Goal: Task Accomplishment & Management: Use online tool/utility

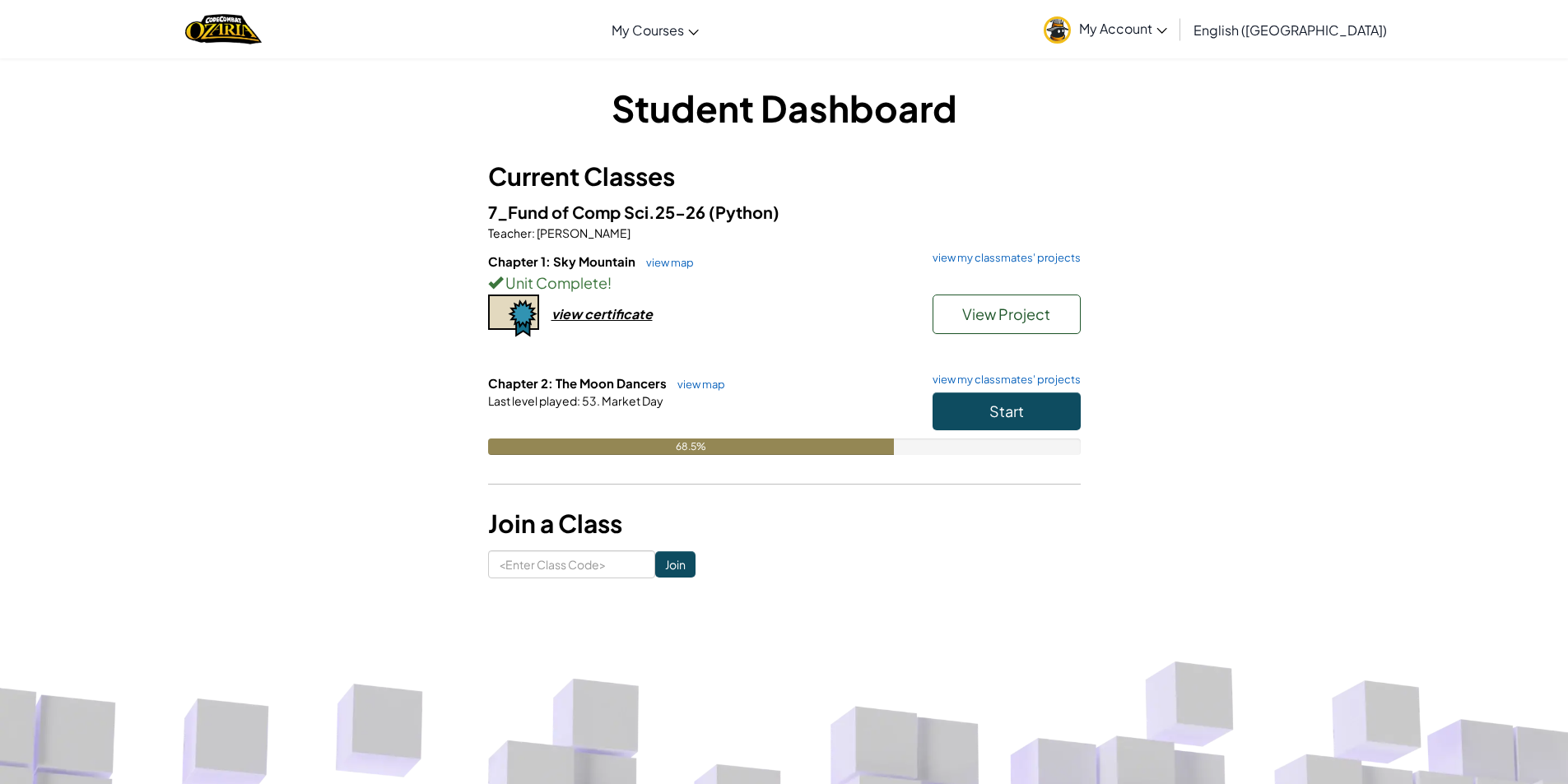
click at [1030, 442] on div "68.5%" at bounding box center [784, 446] width 593 height 17
click at [1035, 375] on link "view my classmates' projects" at bounding box center [1002, 380] width 156 height 11
click at [1013, 423] on button "Start" at bounding box center [1007, 412] width 148 height 38
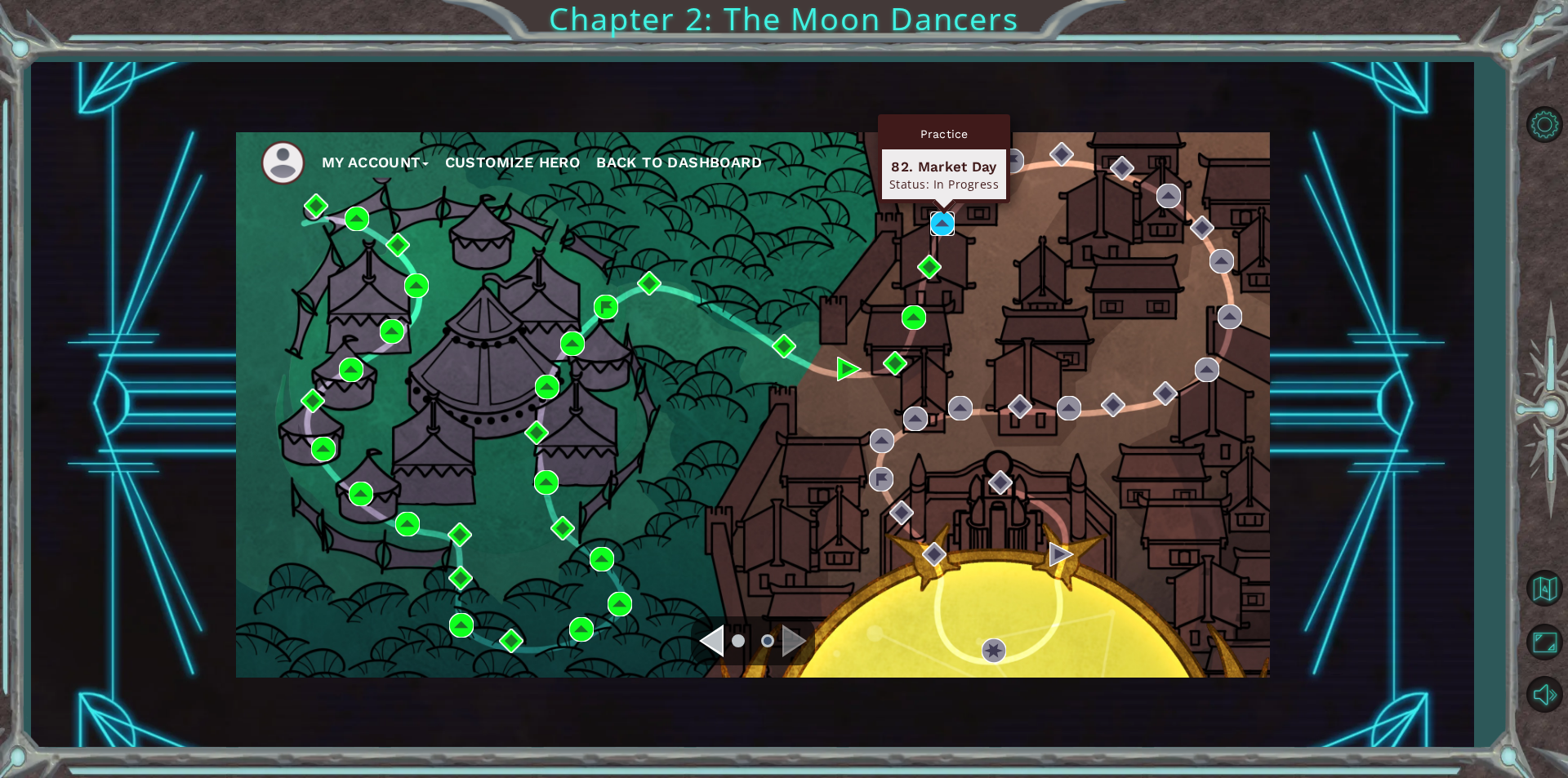
click at [943, 233] on img at bounding box center [943, 224] width 25 height 25
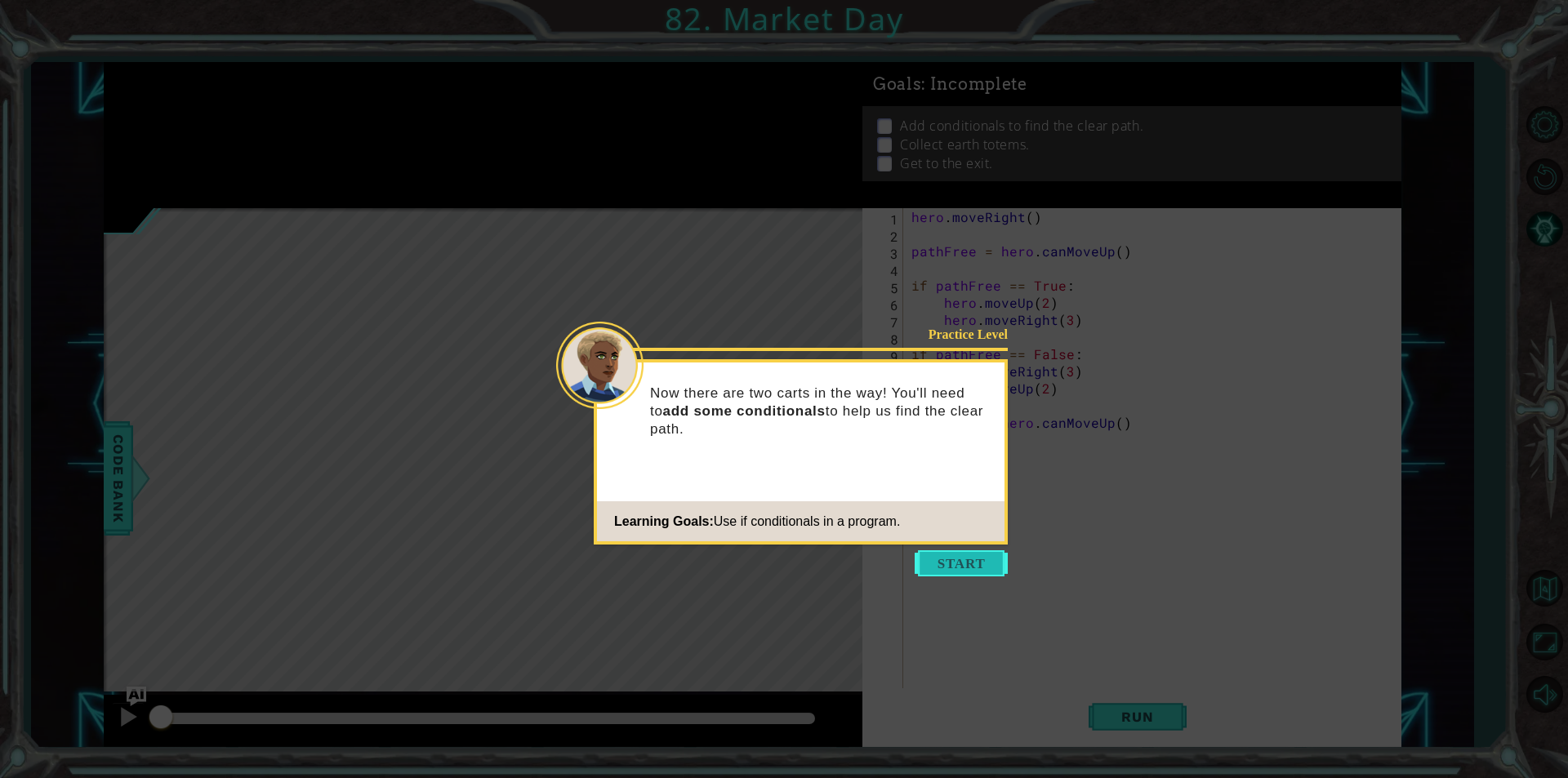
click at [973, 563] on button "Start" at bounding box center [962, 563] width 93 height 26
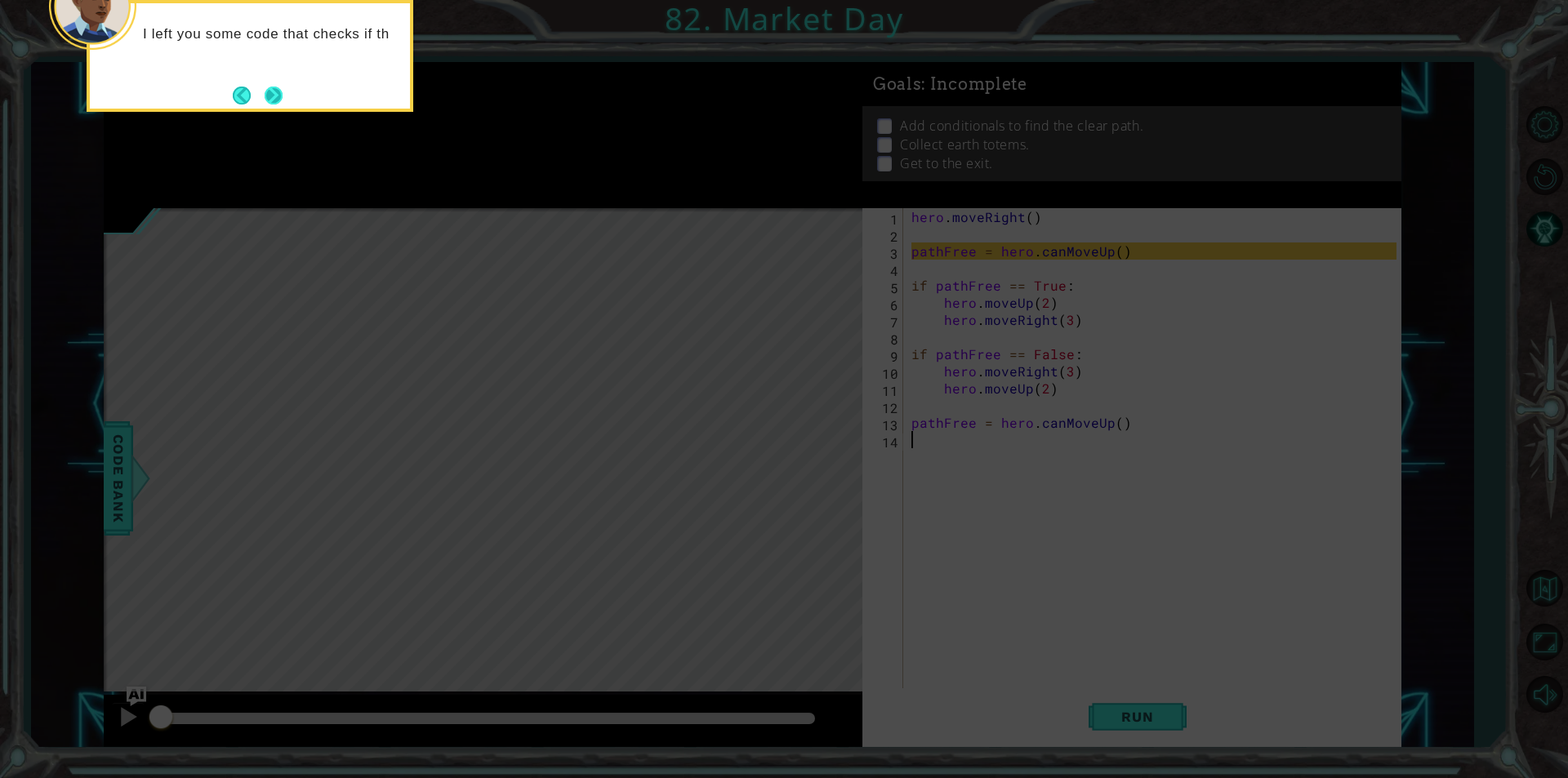
click at [277, 81] on div "I left you some code that checks if th" at bounding box center [250, 56] width 327 height 112
click at [274, 97] on button "Next" at bounding box center [274, 96] width 18 height 18
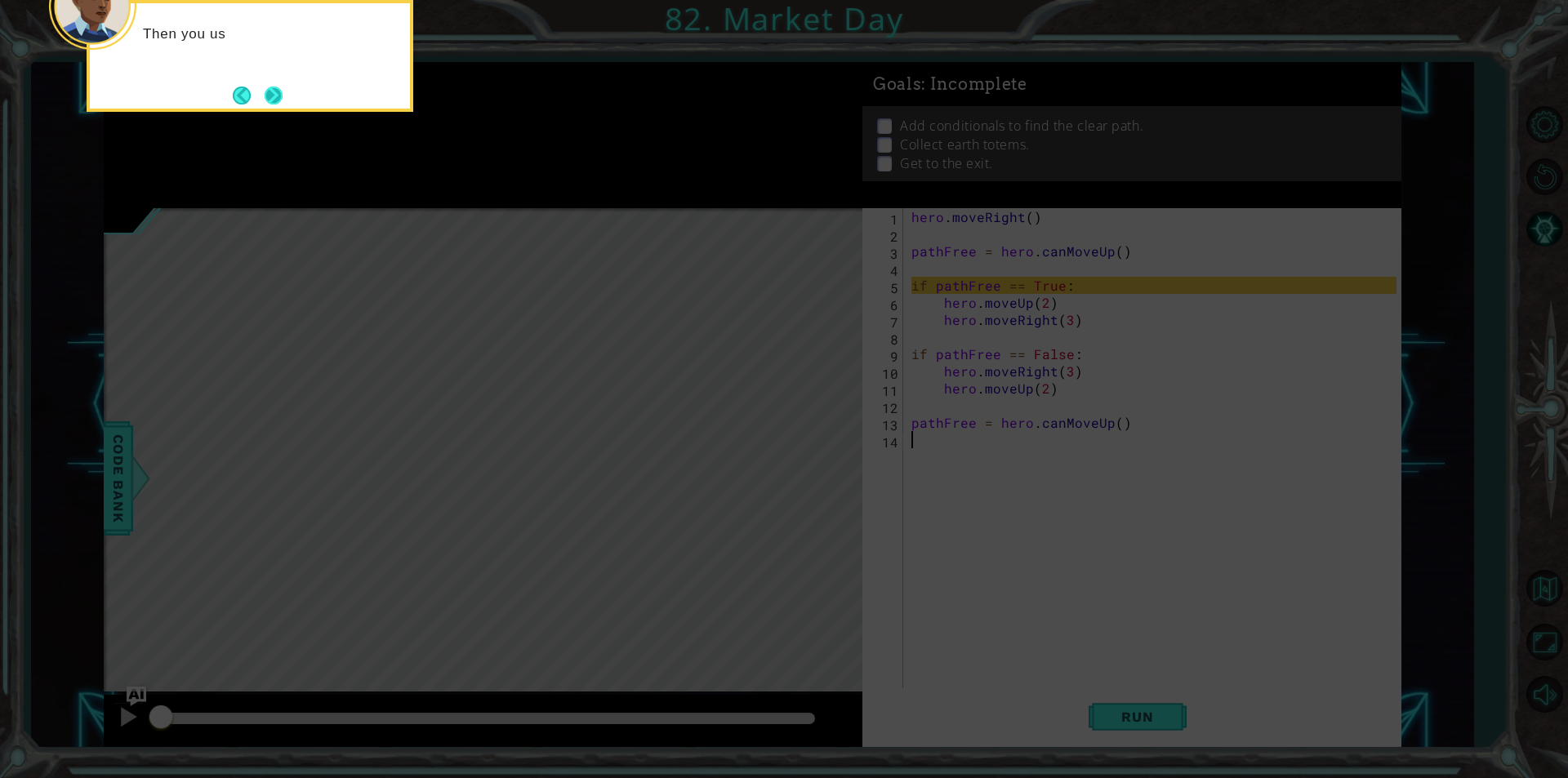
click at [283, 97] on button "Next" at bounding box center [274, 96] width 18 height 18
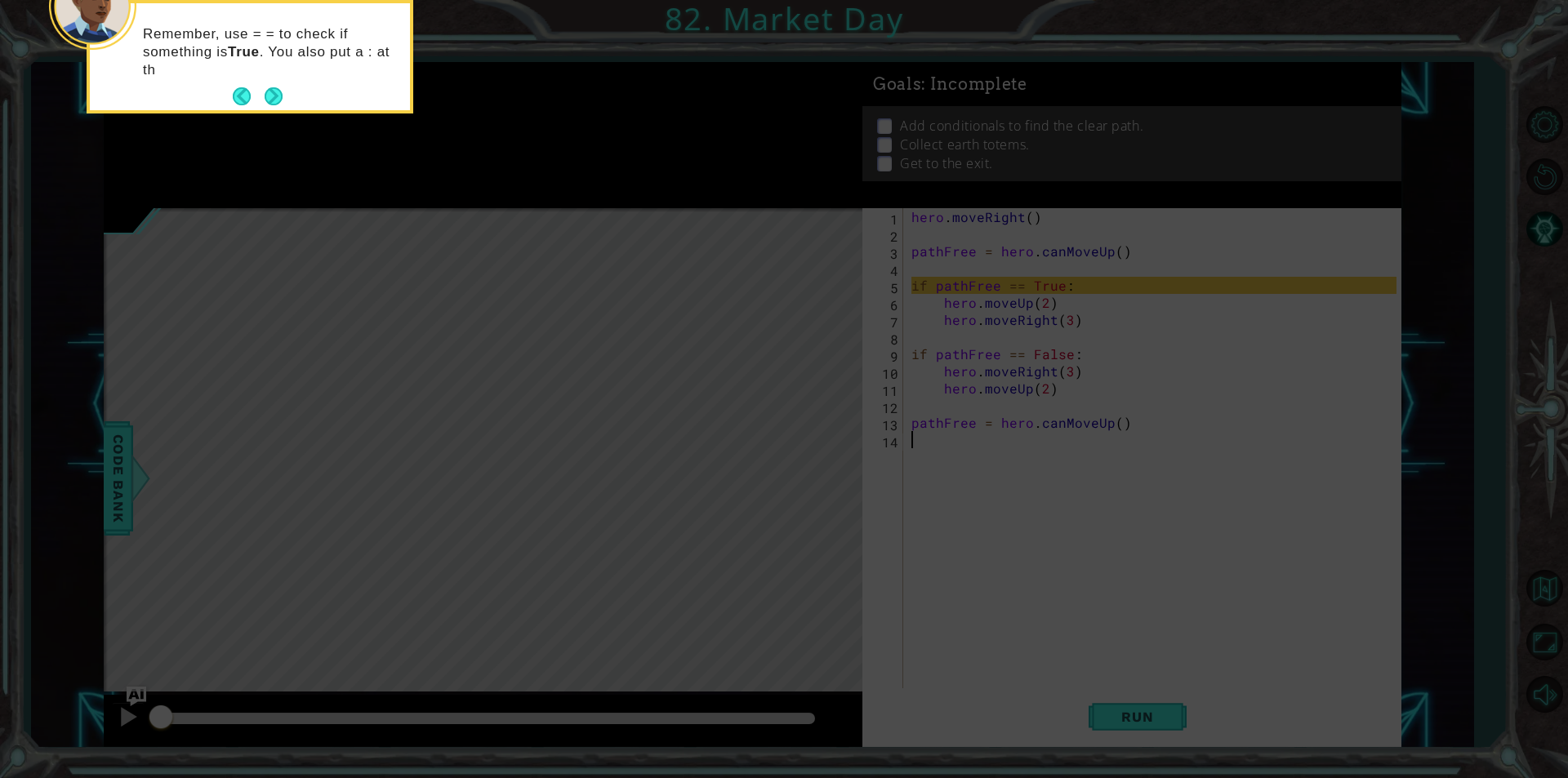
click at [287, 97] on div "Remember, use = = to check if something is True . You also put a : at th" at bounding box center [250, 60] width 320 height 101
click at [276, 95] on button "Next" at bounding box center [274, 97] width 18 height 18
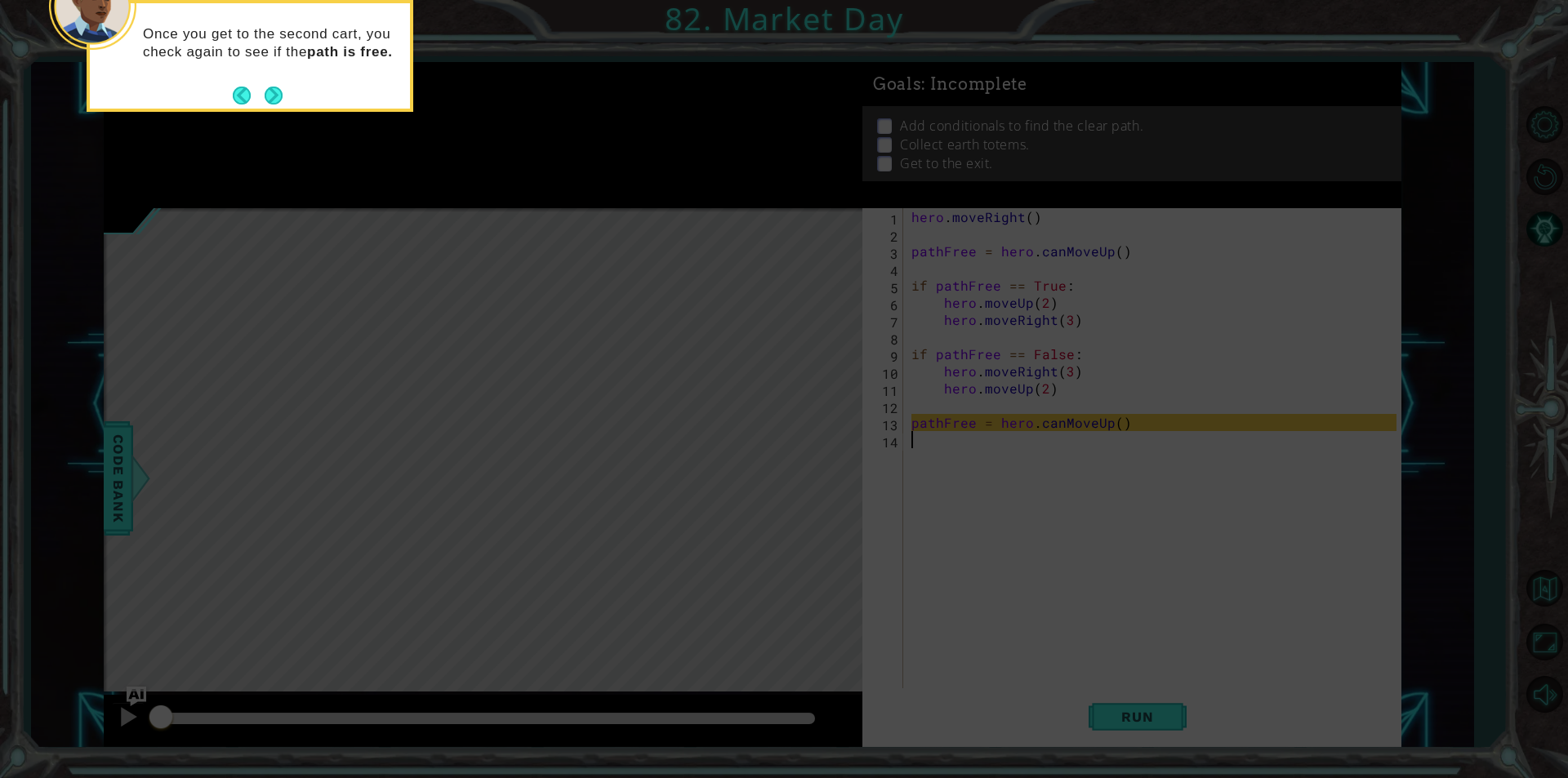
click at [1074, 481] on icon at bounding box center [784, 116] width 1568 height 1323
click at [279, 92] on button "Next" at bounding box center [274, 96] width 18 height 18
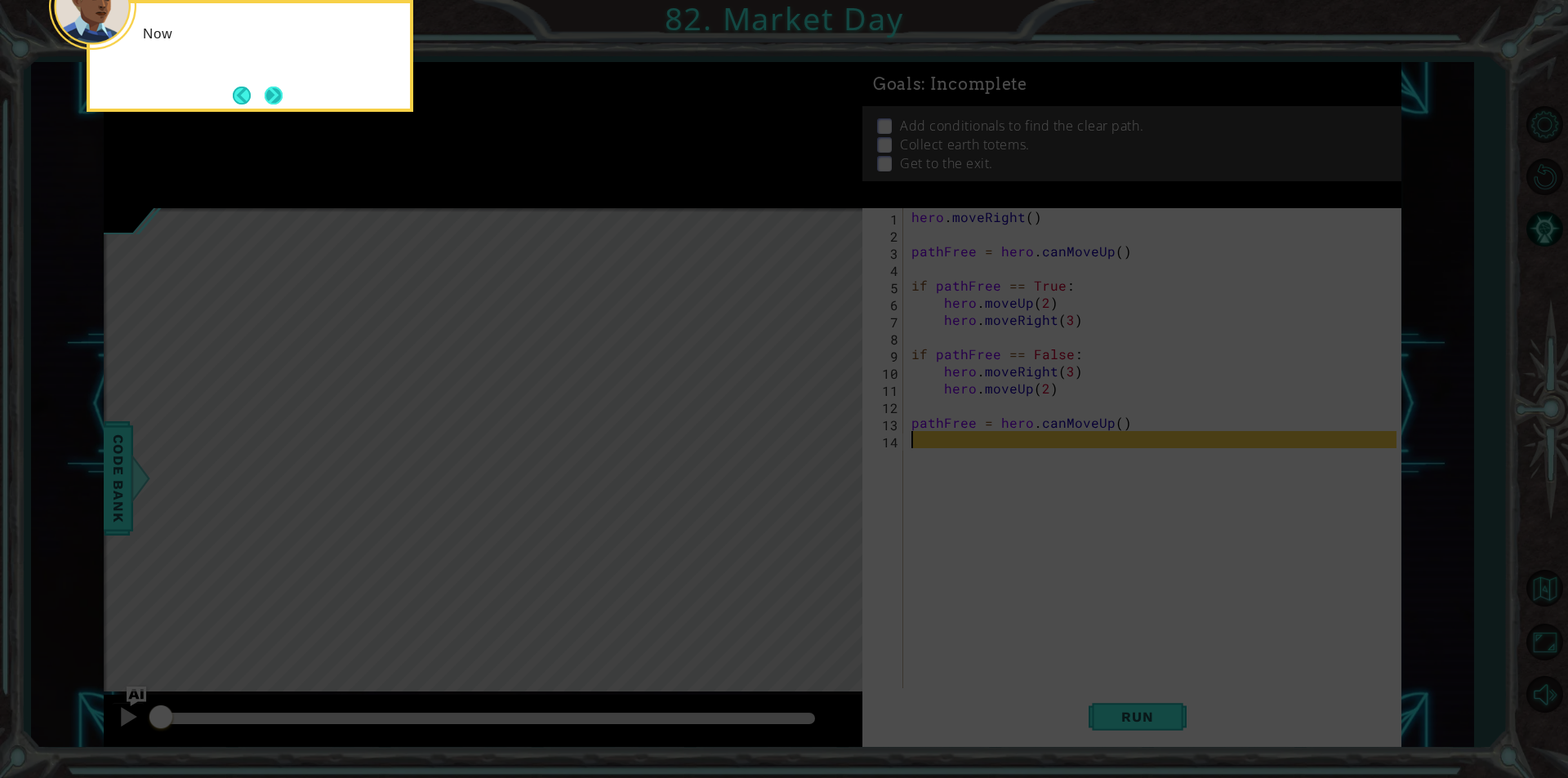
click at [274, 97] on button "Next" at bounding box center [274, 96] width 18 height 18
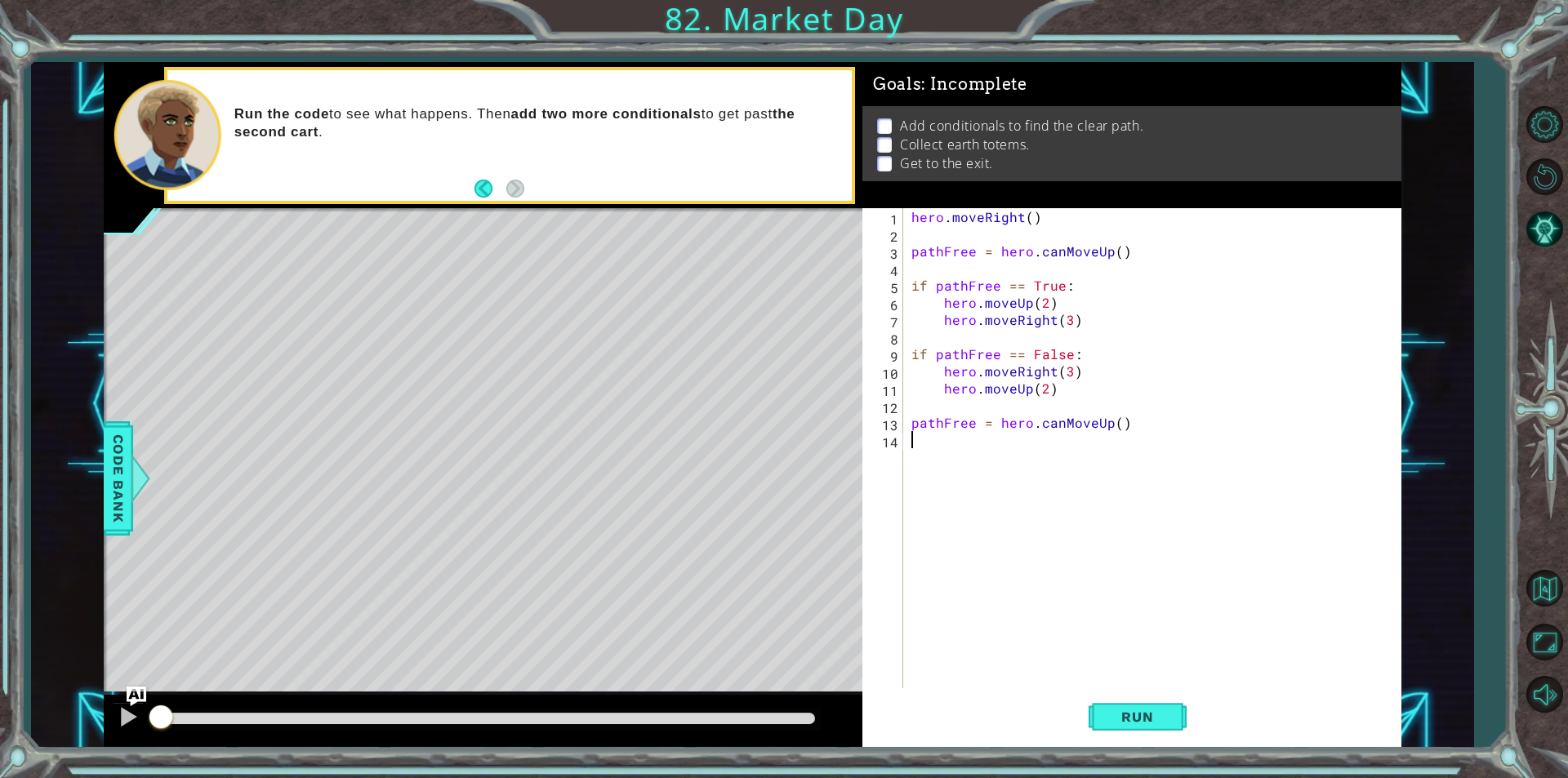
click at [946, 229] on div "hero . moveRight ( ) pathFree = hero . canMoveUp ( ) if pathFree == True : hero…" at bounding box center [1157, 465] width 496 height 514
click at [1001, 334] on div "hero . moveRight ( ) pathFree = hero . canMoveUp ( ) if pathFree == True : hero…" at bounding box center [1157, 465] width 496 height 514
click at [1010, 226] on div "hero . moveRight ( ) pathFree = hero . canMoveUp ( ) if pathFree == True : hero…" at bounding box center [1157, 465] width 496 height 514
click at [1003, 274] on div "hero . moveRight ( ) pathFree = hero . canMoveUp ( ) if pathFree == True : hero…" at bounding box center [1157, 465] width 496 height 514
click at [963, 427] on div "hero . moveRight ( ) pathFree = hero . canMoveUp ( ) if pathFree == True : hero…" at bounding box center [1157, 465] width 496 height 514
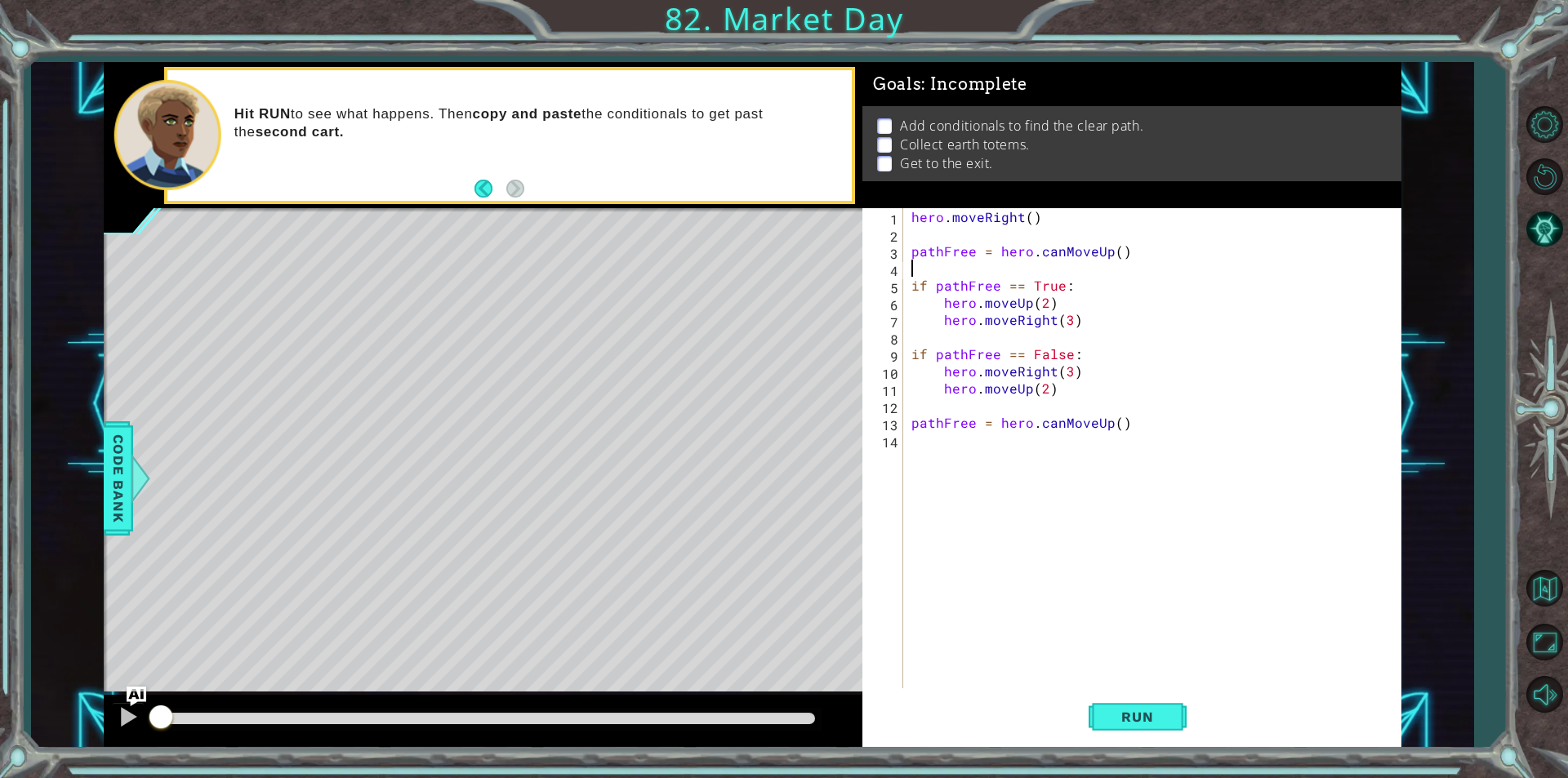
type textarea "pathFree = hero.canMoveUp()"
click at [918, 468] on div "hero . moveRight ( ) pathFree = hero . canMoveUp ( ) if pathFree == True : hero…" at bounding box center [1157, 465] width 496 height 514
click at [958, 389] on div "hero . moveRight ( ) pathFree = hero . canMoveUp ( ) if pathFree == True : hero…" at bounding box center [1157, 465] width 496 height 514
type textarea "hero.moveUp(2)"
click at [958, 406] on div "hero . moveRight ( ) pathFree = hero . canMoveUp ( ) if pathFree == True : hero…" at bounding box center [1157, 465] width 496 height 514
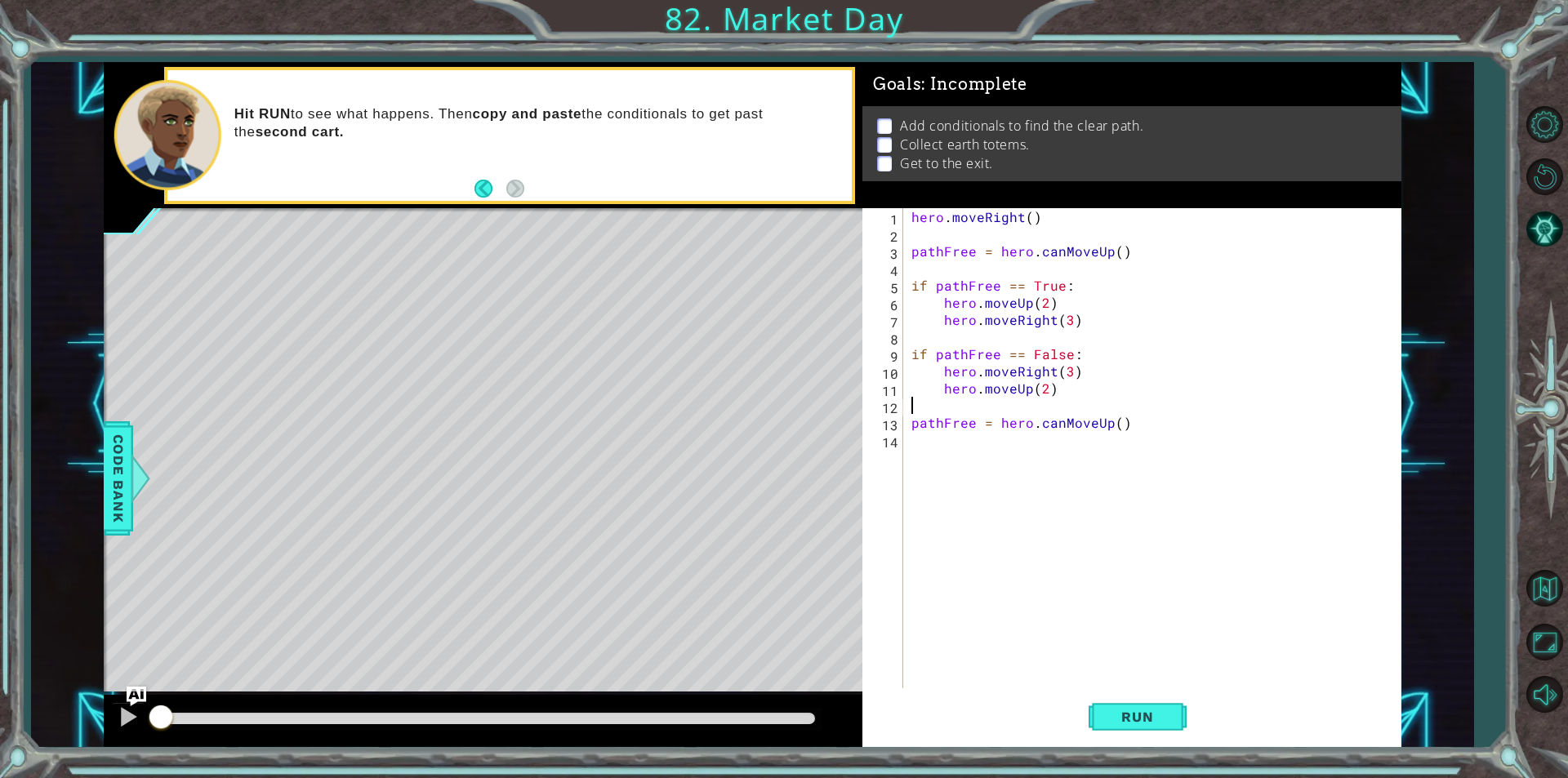
click at [1138, 407] on div "hero . moveRight ( ) pathFree = hero . canMoveUp ( ) if pathFree == True : hero…" at bounding box center [1157, 465] width 496 height 514
click at [949, 342] on div "hero . moveRight ( ) pathFree = hero . canMoveUp ( ) if pathFree == True : hero…" at bounding box center [1157, 465] width 496 height 514
click at [951, 263] on div "hero . moveRight ( ) pathFree = hero . canMoveUp ( ) if pathFree == True : hero…" at bounding box center [1157, 465] width 496 height 514
click at [962, 215] on div "hero . moveRight ( ) pathFree = hero . canMoveUp ( ) if pathFree == True : hero…" at bounding box center [1157, 465] width 496 height 514
type textarea "hero.moveRight()"
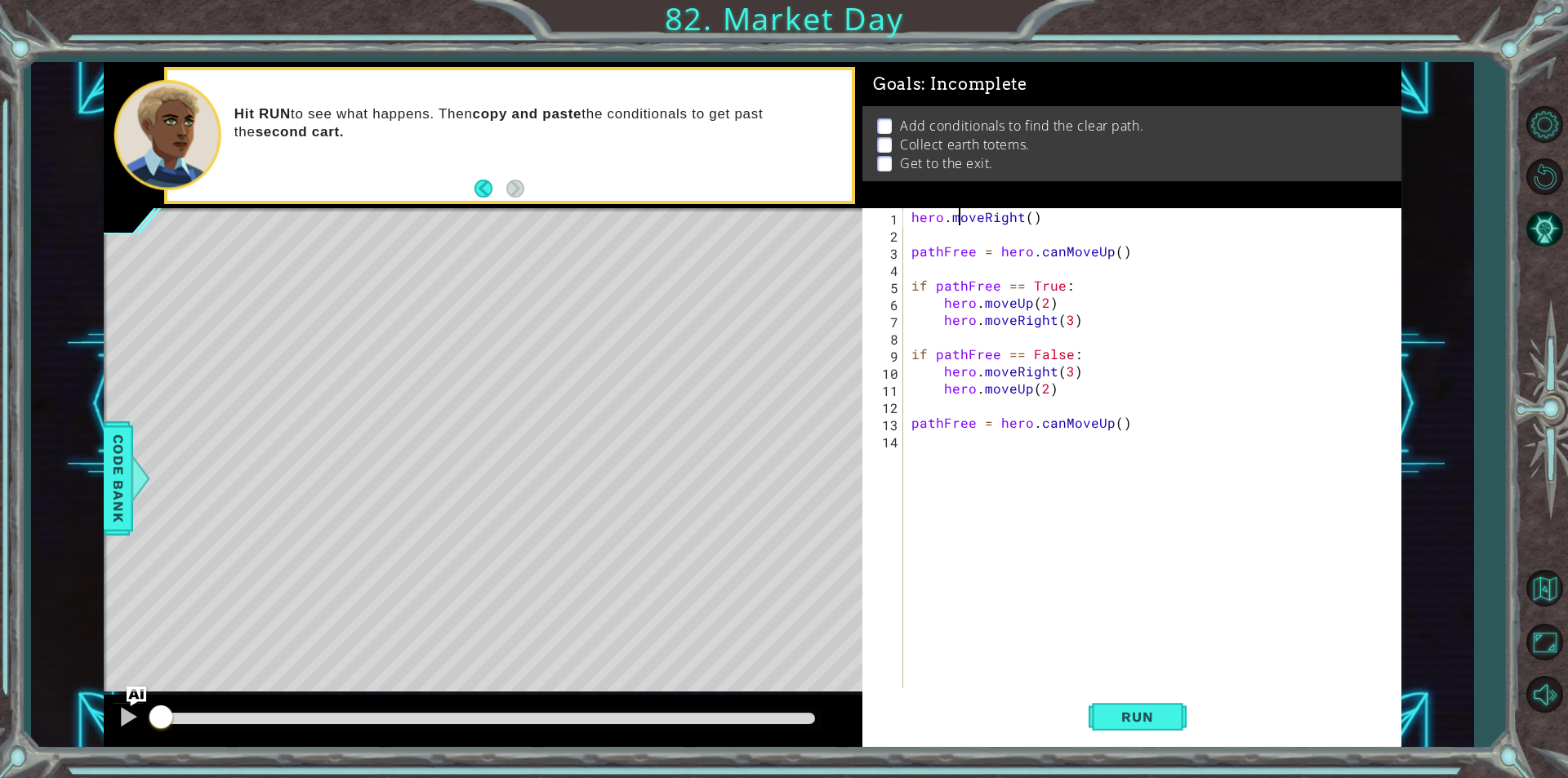
click at [958, 224] on div "hero . moveRight ( ) pathFree = hero . canMoveUp ( ) if pathFree == True : hero…" at bounding box center [1157, 465] width 496 height 514
click at [955, 230] on div "hero . moveRight ( ) pathFree = hero . canMoveUp ( ) if pathFree == True : hero…" at bounding box center [1157, 465] width 496 height 514
drag, startPoint x: 160, startPoint y: 713, endPoint x: 0, endPoint y: 472, distance: 289.3
click at [0, 463] on div "1 ההההההההההההההההההההההההההההההההההההההההההההההההההההההההההההההההההההההההההההה…" at bounding box center [784, 389] width 1568 height 778
click at [501, 551] on div "Level Map" at bounding box center [481, 448] width 755 height 481
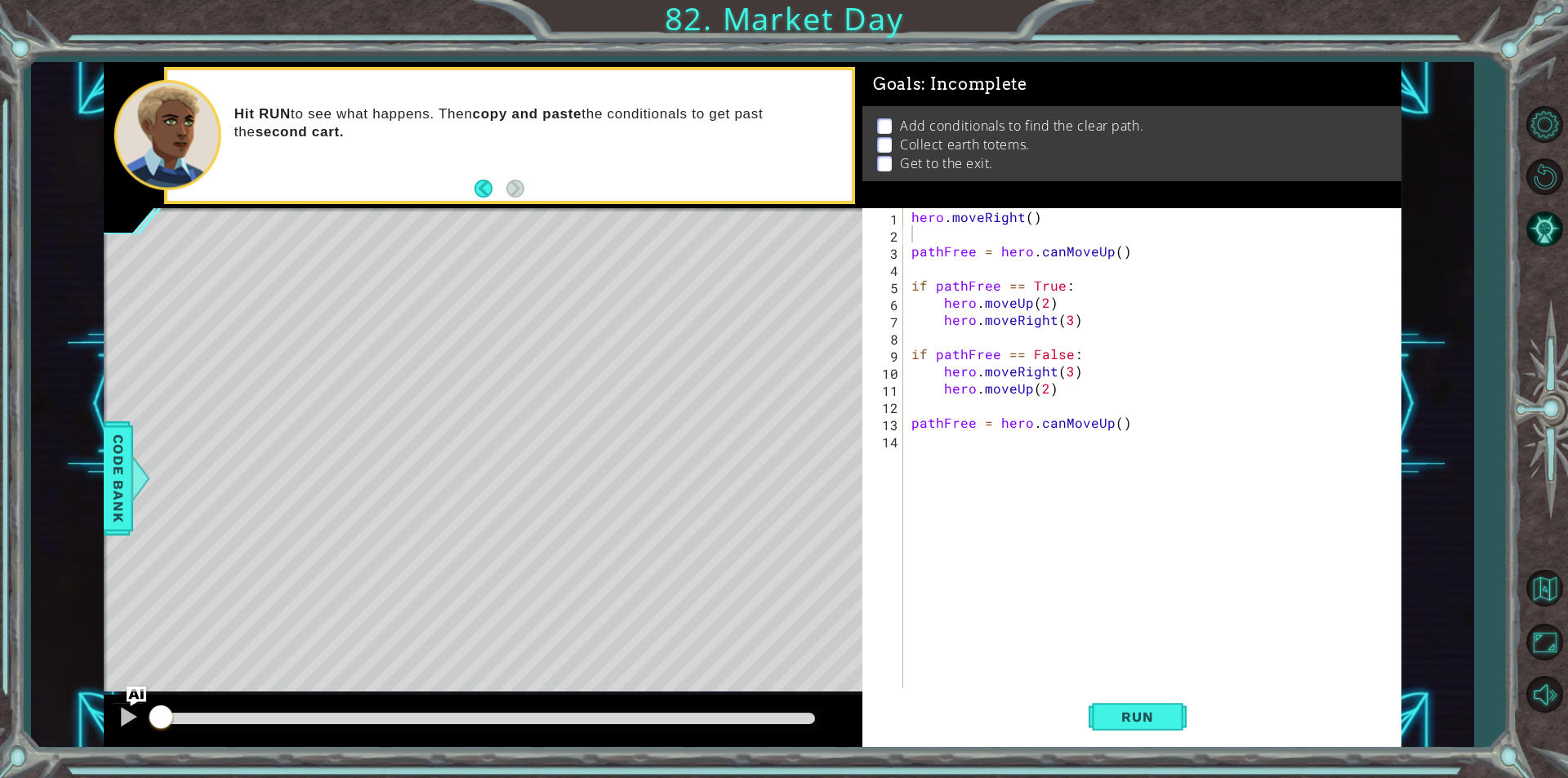
click at [592, 436] on div "Level Map" at bounding box center [481, 448] width 755 height 481
drag, startPoint x: 169, startPoint y: 720, endPoint x: 0, endPoint y: 627, distance: 192.9
click at [0, 627] on div "1 ההההההההההההההההההההההההההההההההההההההההההההההההההההההההההההההההההההההההההההה…" at bounding box center [784, 389] width 1568 height 778
drag, startPoint x: 153, startPoint y: 717, endPoint x: 0, endPoint y: 749, distance: 156.3
click at [0, 749] on div "1 ההההההההההההההההההההההההההההההההההההההההההההההההההההההההההההההההההההההההההההה…" at bounding box center [784, 389] width 1568 height 778
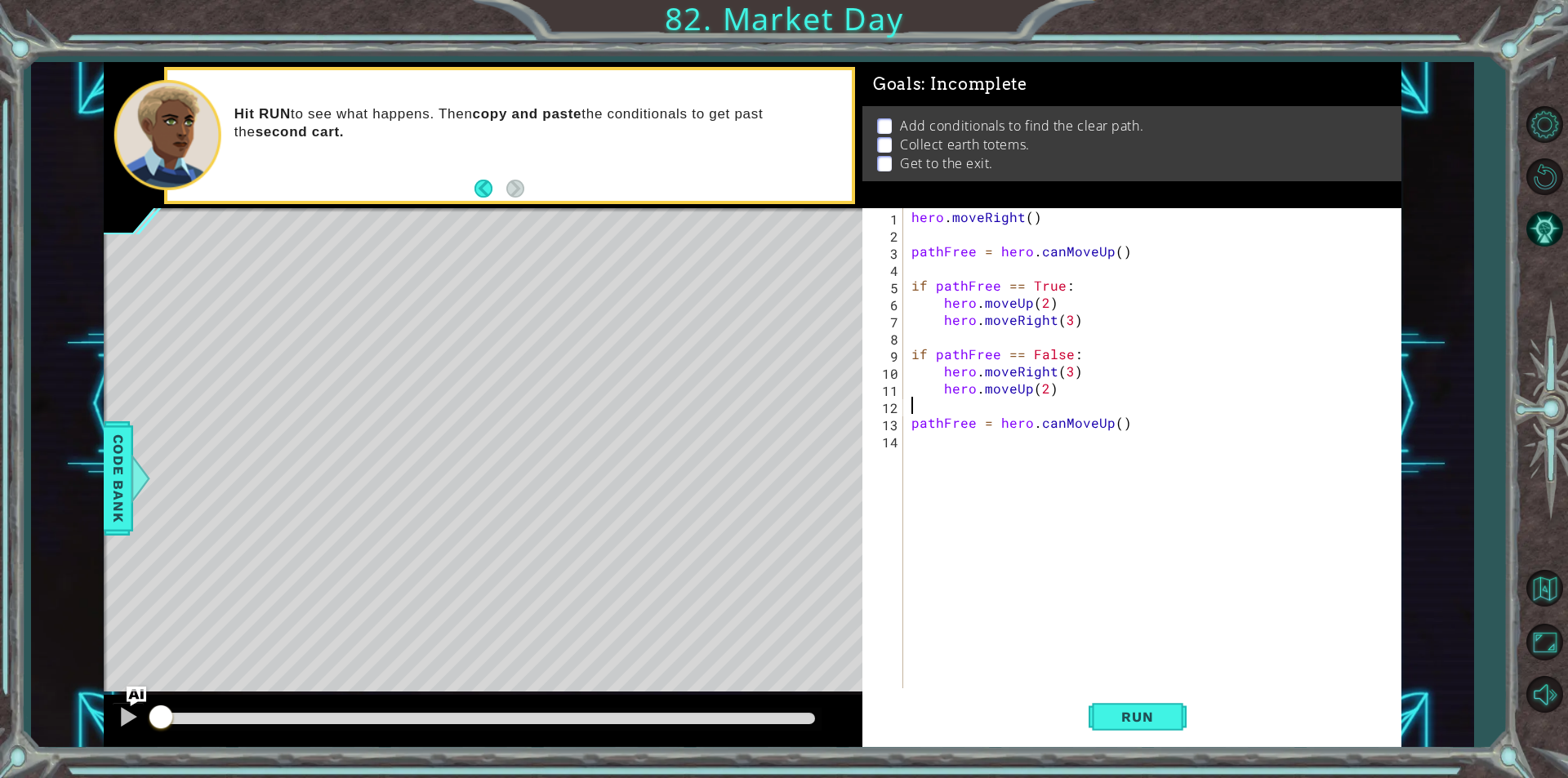
click at [1011, 399] on div "hero . moveRight ( ) pathFree = hero . canMoveUp ( ) if pathFree == True : hero…" at bounding box center [1157, 465] width 496 height 514
click at [1004, 248] on div "hero . moveRight ( ) pathFree = hero . canMoveUp ( ) if pathFree == True : hero…" at bounding box center [1157, 465] width 496 height 514
type textarea "pathFree = hero.canMoveUp()"
click at [973, 270] on div "hero . moveRight ( ) pathFree = hero . canMoveUp ( ) if pathFree == True : hero…" at bounding box center [1157, 465] width 496 height 514
click at [938, 219] on div "hero . moveRight ( ) pathFree = hero . canMoveUp ( ) if pathFree == True : hero…" at bounding box center [1157, 465] width 496 height 514
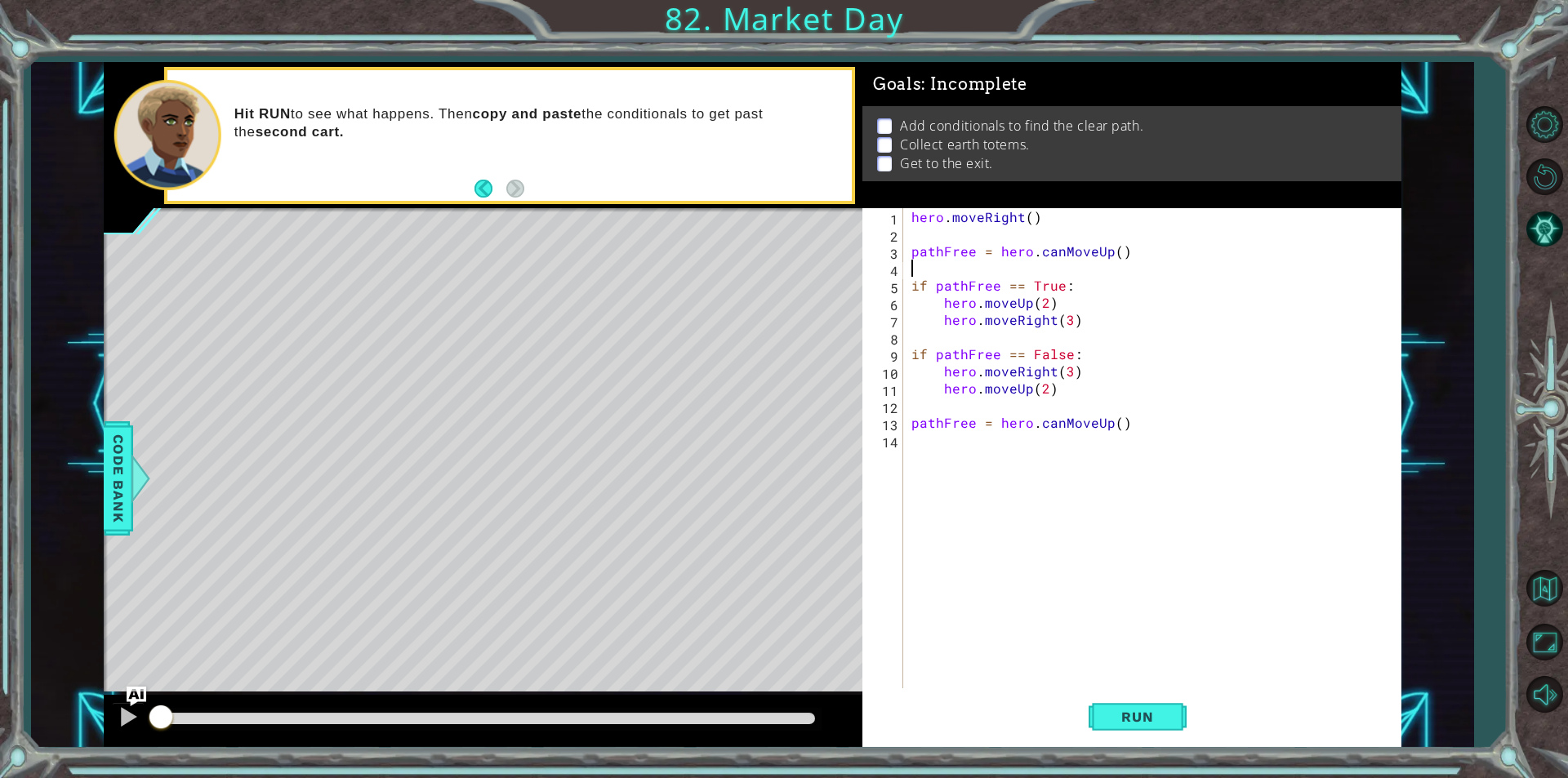
type textarea "hero.moveRight()"
click at [929, 232] on div "hero . moveRight ( ) pathFree = hero . canMoveUp ( ) if pathFree == True : hero…" at bounding box center [1157, 465] width 496 height 514
click at [1030, 351] on div "hero . moveRight ( ) pathFree = hero . canMoveUp ( ) if pathFree == True : hero…" at bounding box center [1157, 465] width 496 height 514
type textarea "if pathFree == False:"
click at [1053, 473] on div "hero . moveRight ( ) pathFree = hero . canMoveUp ( ) if pathFree == True : hero…" at bounding box center [1157, 465] width 496 height 514
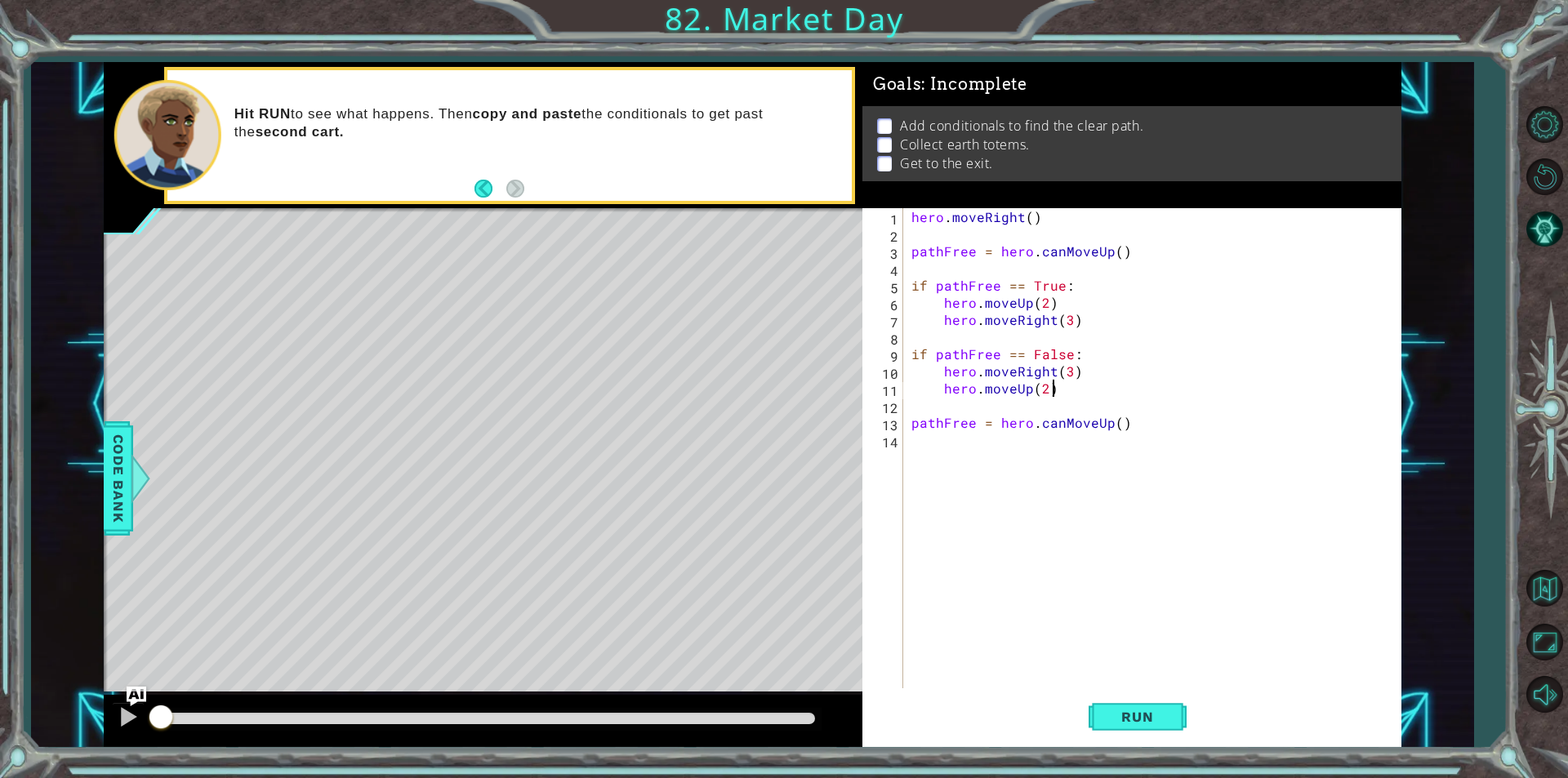
click at [1176, 392] on div "hero . moveRight ( ) pathFree = hero . canMoveUp ( ) if pathFree == True : hero…" at bounding box center [1157, 465] width 496 height 514
click at [947, 368] on div "hero . moveRight ( ) pathFree = hero . canMoveUp ( ) if pathFree == True : hero…" at bounding box center [1157, 465] width 496 height 514
click at [1030, 217] on div "hero . moveRight ( ) pathFree = hero . canMoveUp ( ) if pathFree == True : hero…" at bounding box center [1157, 465] width 496 height 514
type textarea "hero.moveRight()"
click at [963, 230] on div "hero . moveRight ( ) pathFree = hero . canMoveUp ( ) if pathFree == True : hero…" at bounding box center [1157, 465] width 496 height 514
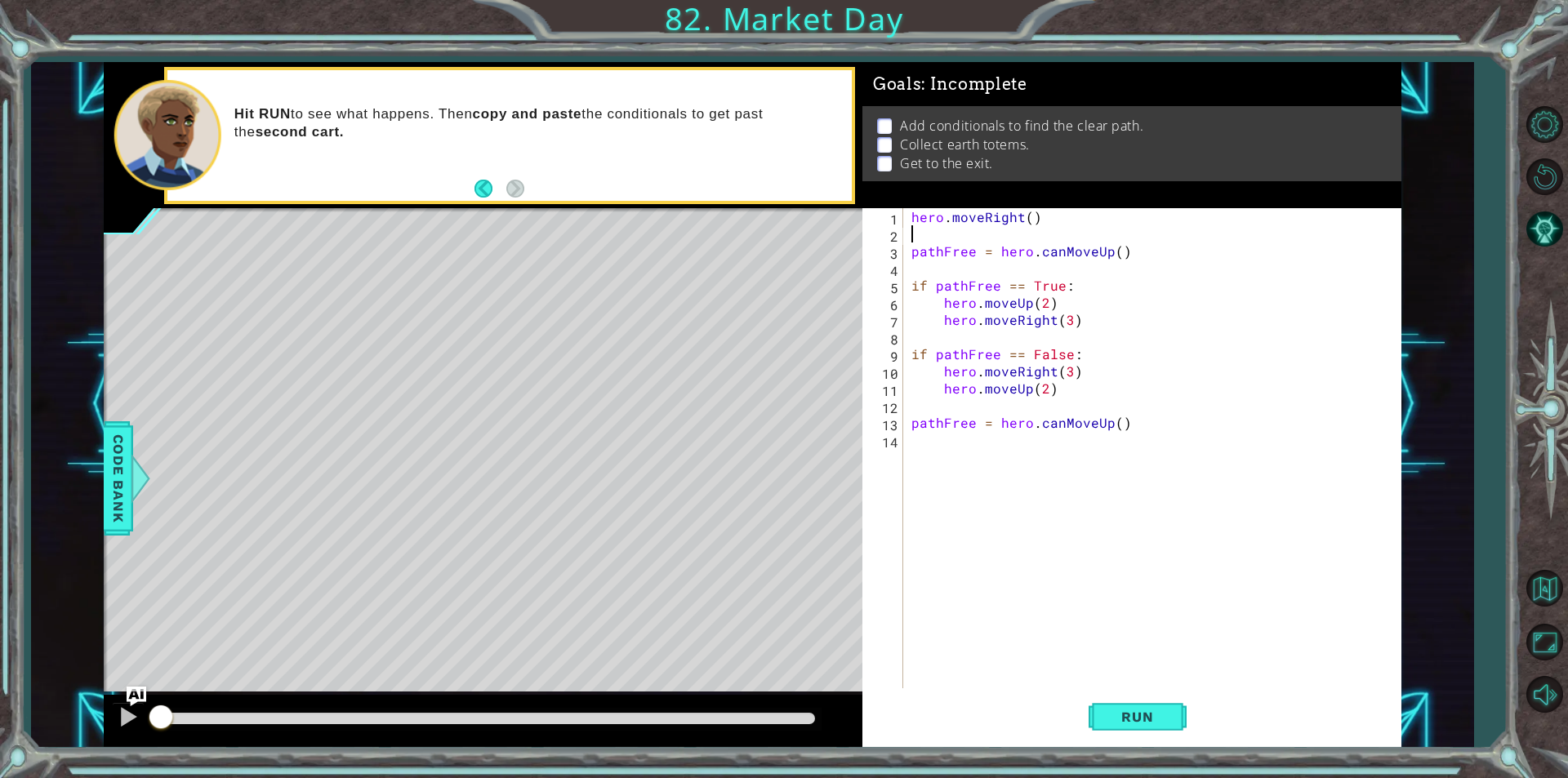
click at [1055, 242] on div "hero . moveRight ( ) pathFree = hero . canMoveUp ( ) if pathFree == True : hero…" at bounding box center [1157, 465] width 496 height 514
click at [1077, 256] on div "hero . moveRight ( ) pathFree = hero . canMoveUp ( ) if pathFree == True : hero…" at bounding box center [1157, 465] width 496 height 514
type textarea "pathFree = hero.canMoveUp()"
click at [968, 233] on div "hero . moveRight ( ) pathFree = hero . canMoveUp ( ) if pathFree == True : hero…" at bounding box center [1157, 465] width 496 height 514
click at [912, 254] on div "hero . moveRight ( ) pathFree = hero . canMoveUp ( ) if pathFree == True : hero…" at bounding box center [1157, 465] width 496 height 514
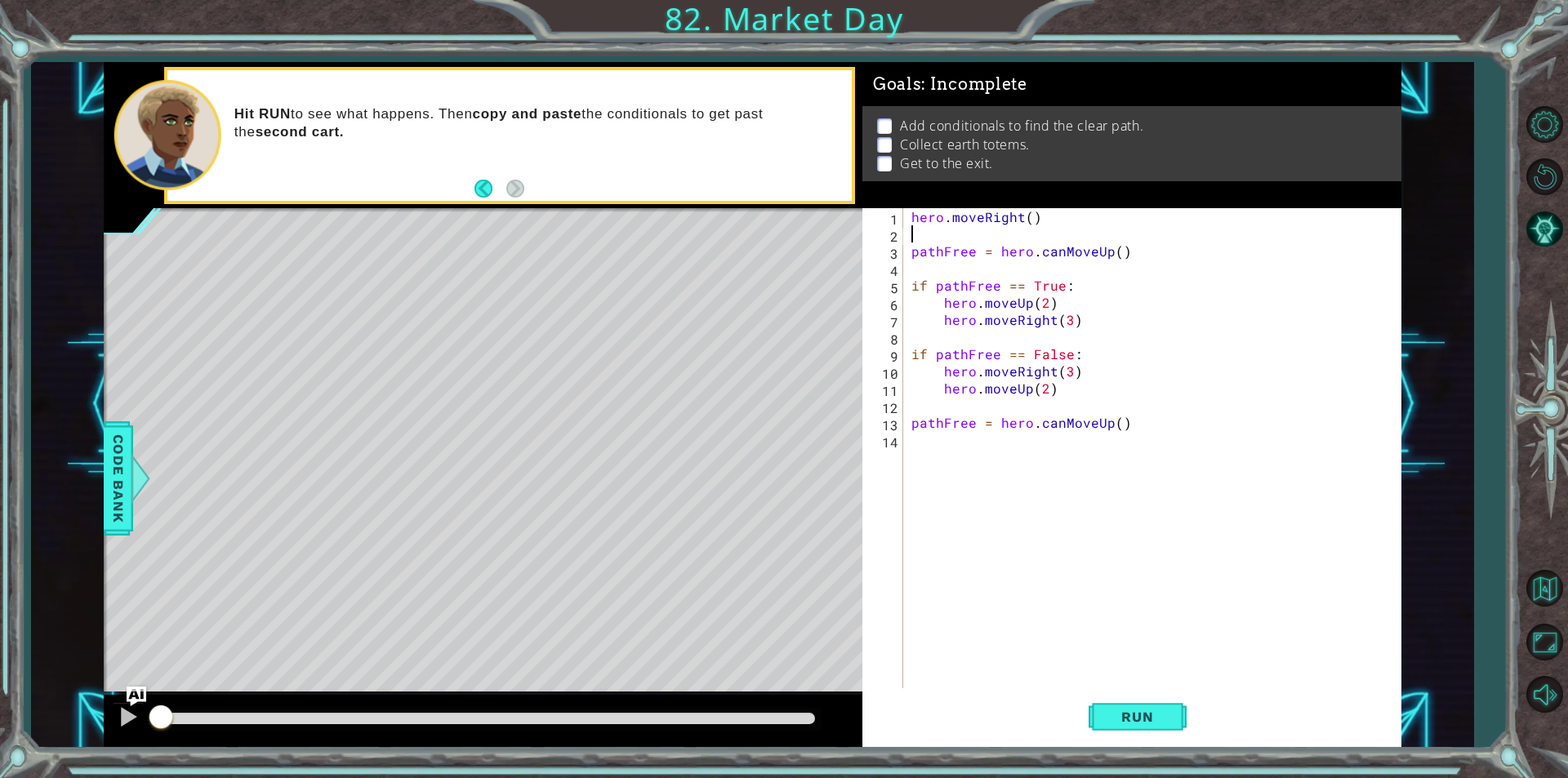
type textarea "pathFree = hero.canMoveUp()"
click at [939, 274] on div "hero . moveRight ( ) pathFree = hero . canMoveUp ( ) if pathFree == True : hero…" at bounding box center [1157, 465] width 496 height 514
click at [1129, 722] on span "Run" at bounding box center [1137, 717] width 65 height 16
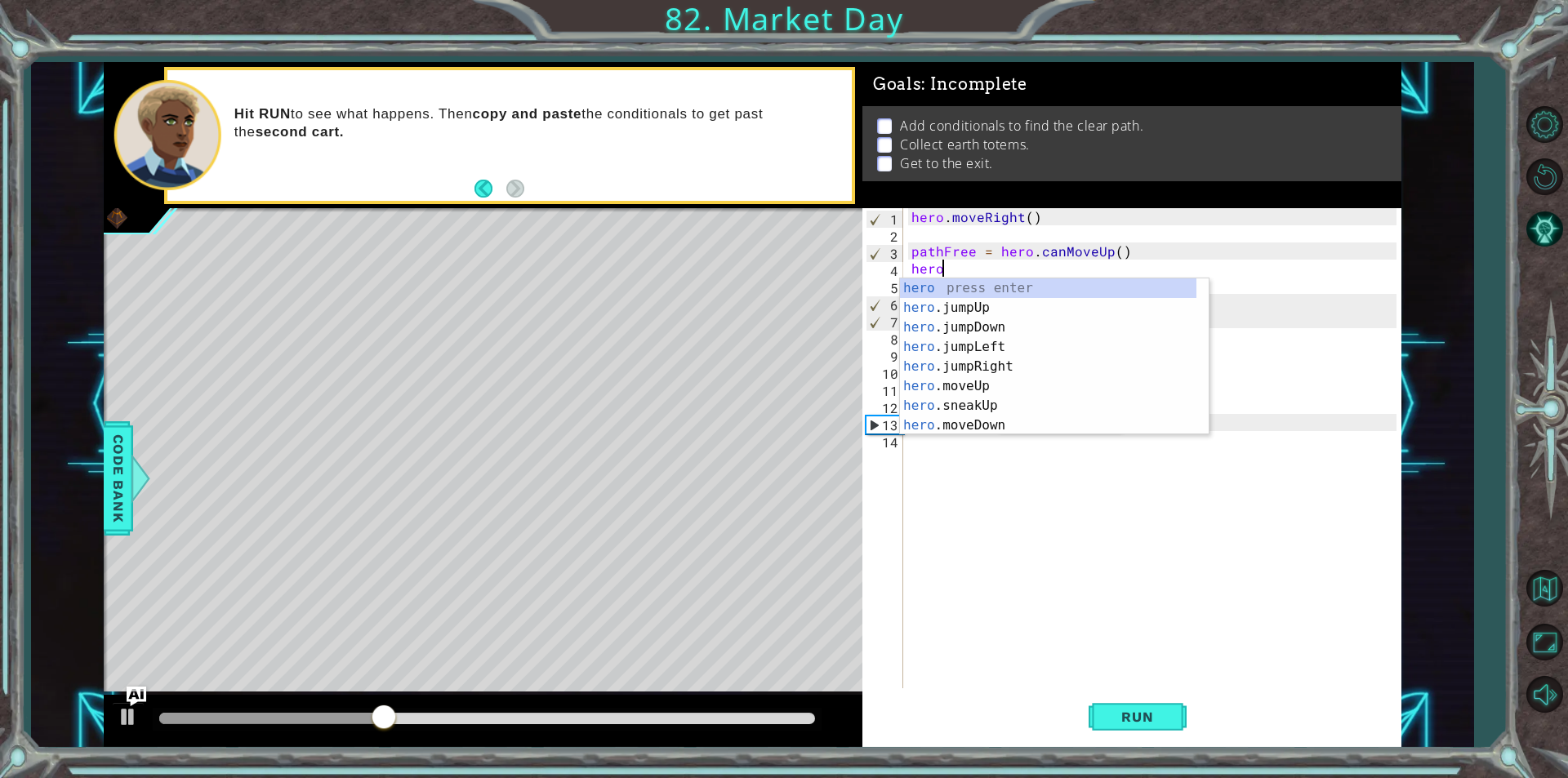
scroll to position [0, 1]
click at [996, 379] on div "hero press enter hero .jumpUp press enter hero .jumpDown press enter hero .jump…" at bounding box center [1049, 376] width 297 height 196
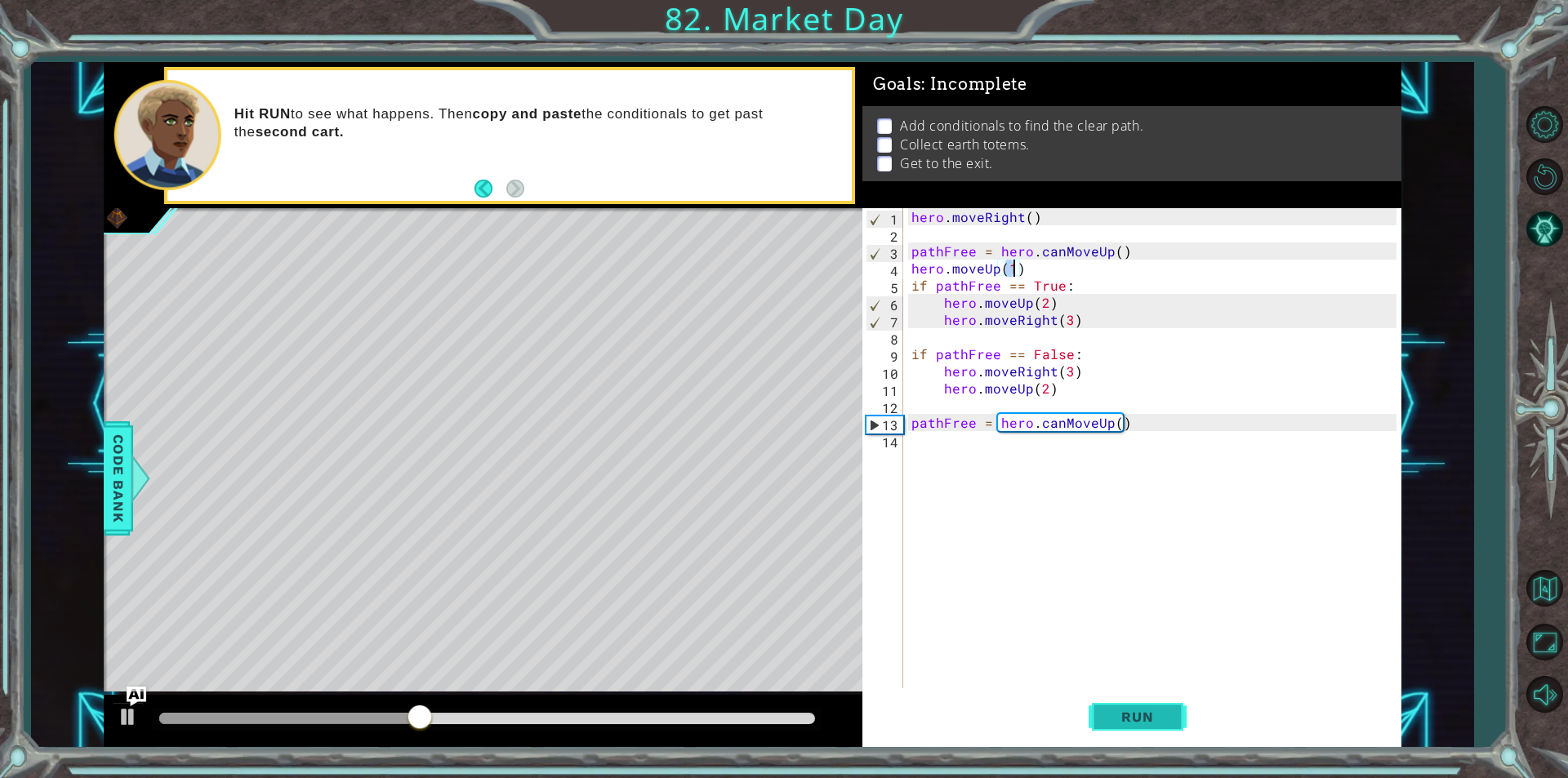
type textarea "hero.moveUp(1)"
click at [1130, 714] on span "Run" at bounding box center [1137, 717] width 65 height 16
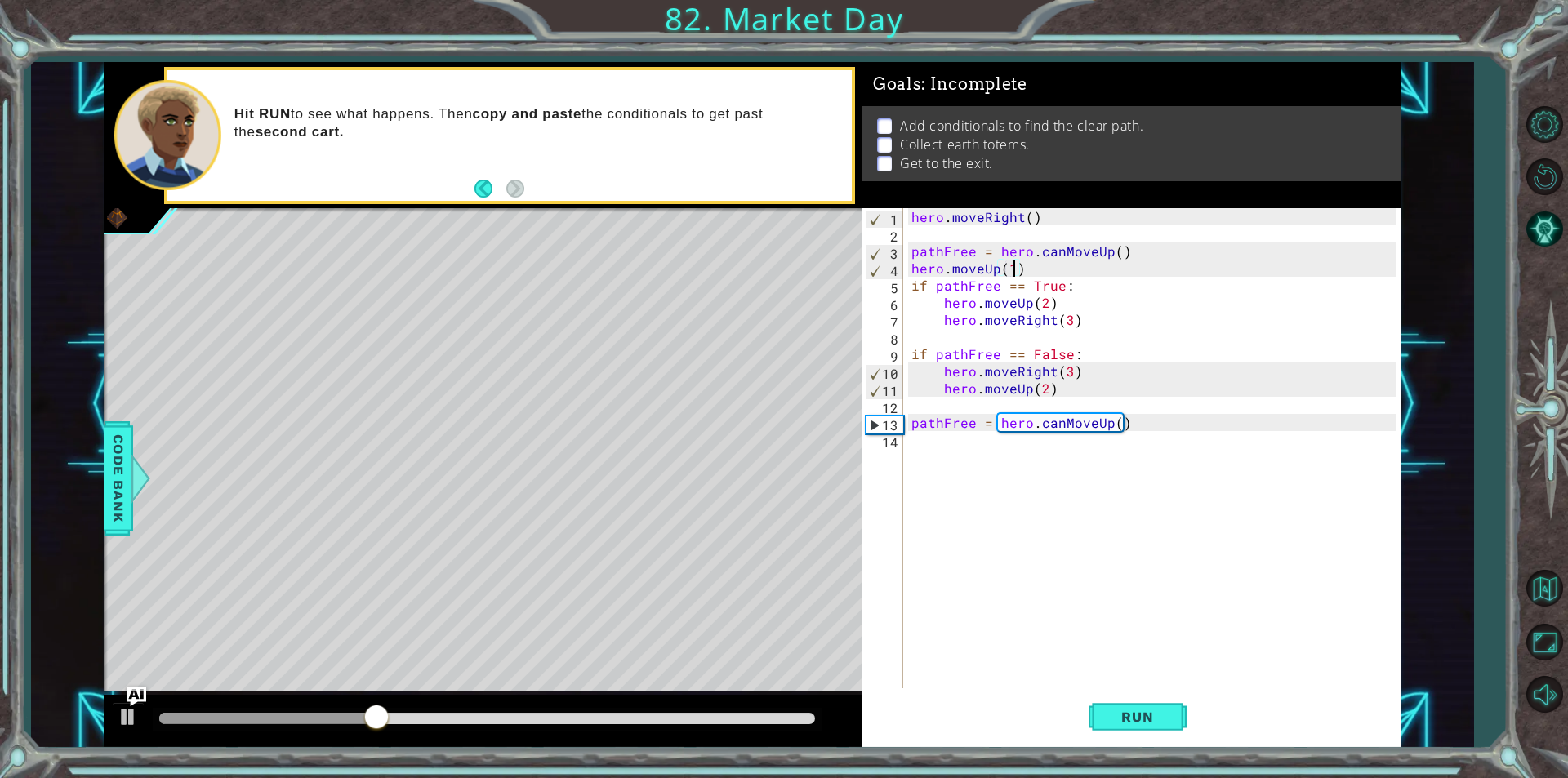
click at [1065, 451] on div "hero . moveRight ( ) pathFree = hero . canMoveUp ( ) hero . moveUp ( 1 ) if pat…" at bounding box center [1157, 465] width 496 height 514
click at [1117, 430] on div "hero . moveRight ( ) pathFree = hero . canMoveUp ( ) hero . moveUp ( 1 ) if pat…" at bounding box center [1157, 465] width 496 height 514
type textarea "pathFree = hero.canMoveUp(1)"
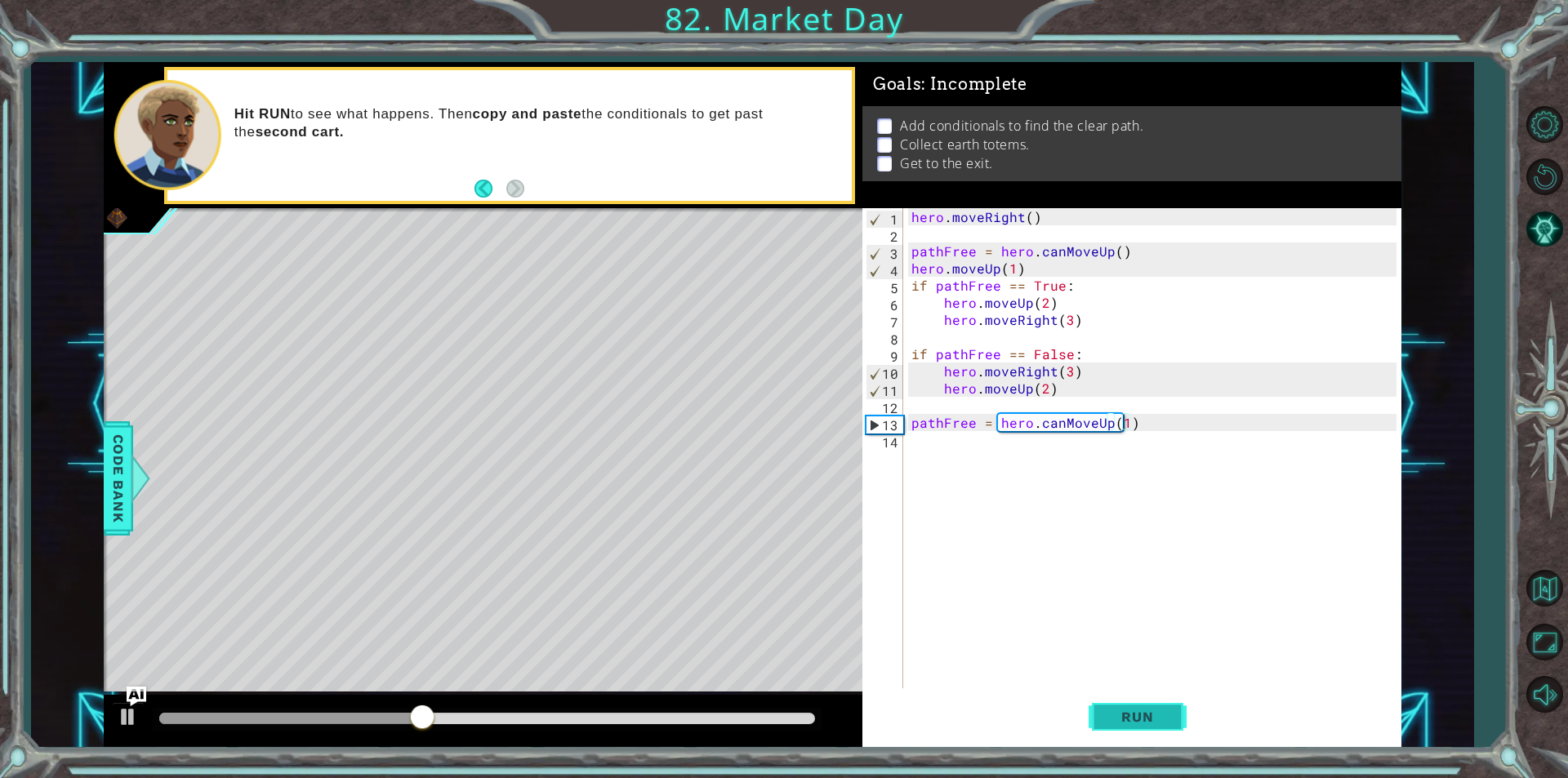
click at [1135, 712] on span "Run" at bounding box center [1137, 717] width 65 height 16
click at [1007, 449] on div "hero . moveRight ( ) pathFree = hero . canMoveUp ( ) hero . moveUp ( 1 ) if pat…" at bounding box center [1157, 465] width 496 height 514
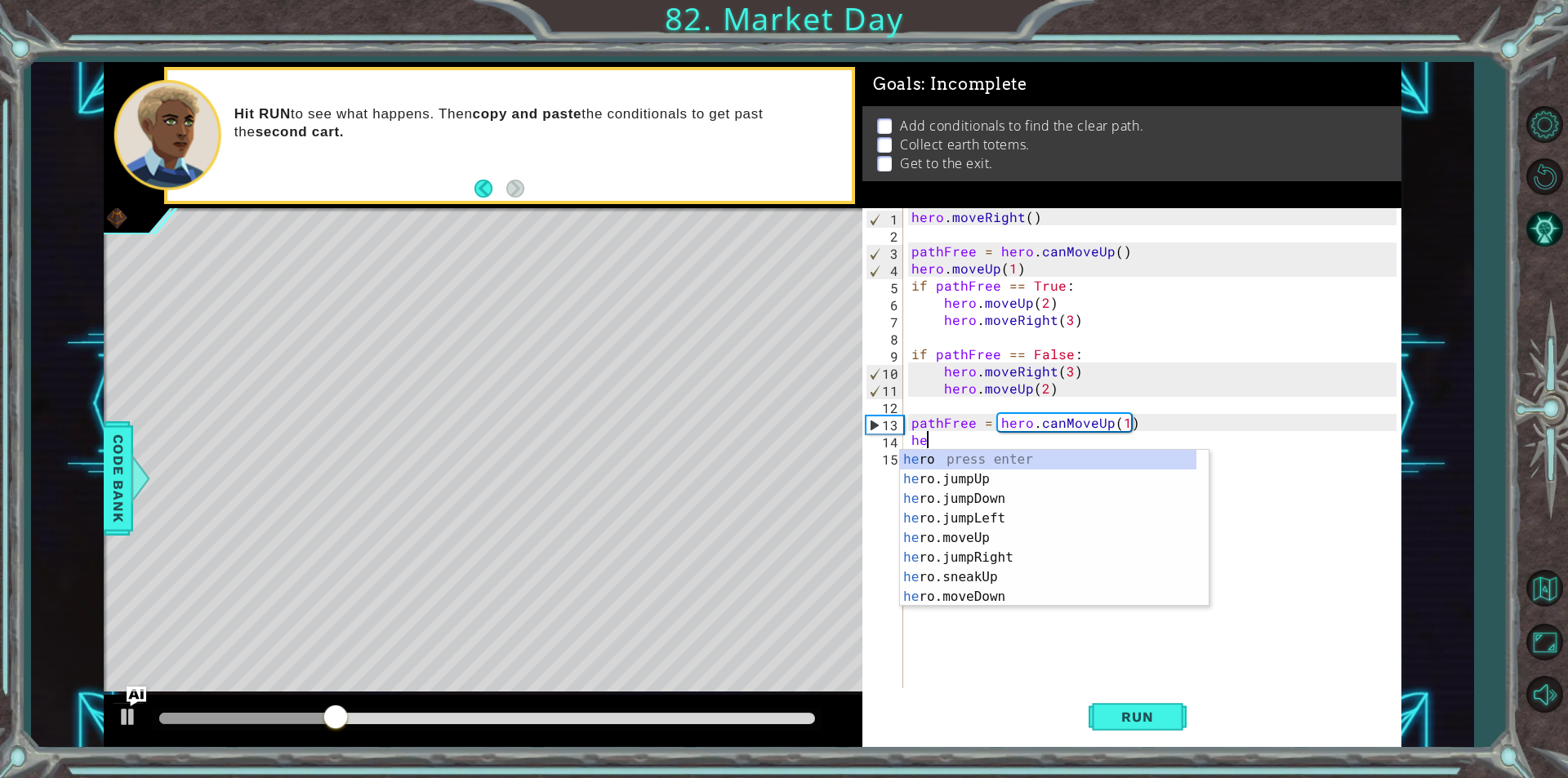
type textarea "her"
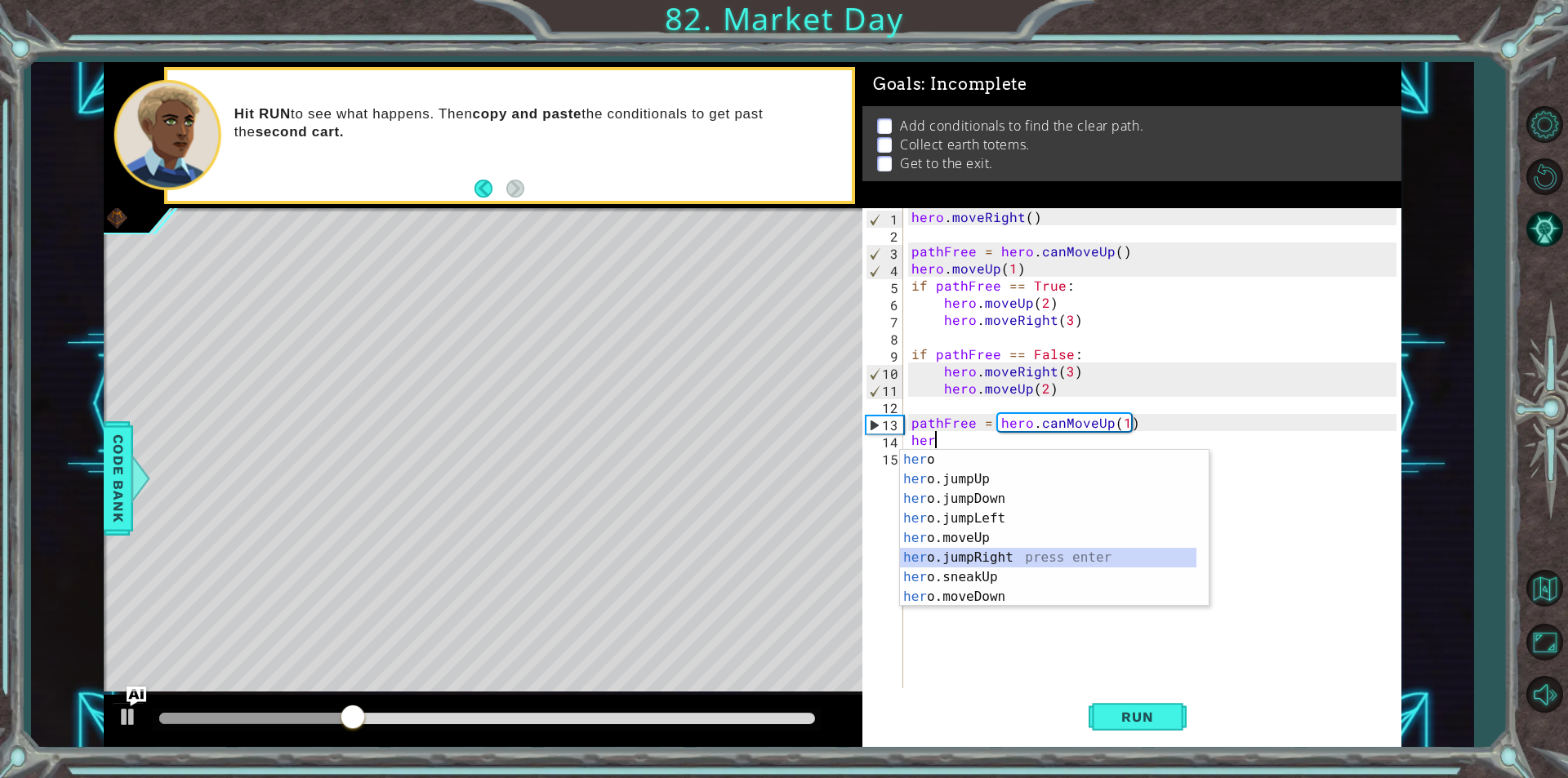
click at [1013, 558] on div "her o press enter her o.jumpUp press enter her o.jumpDown press enter her o.jum…" at bounding box center [1049, 547] width 297 height 196
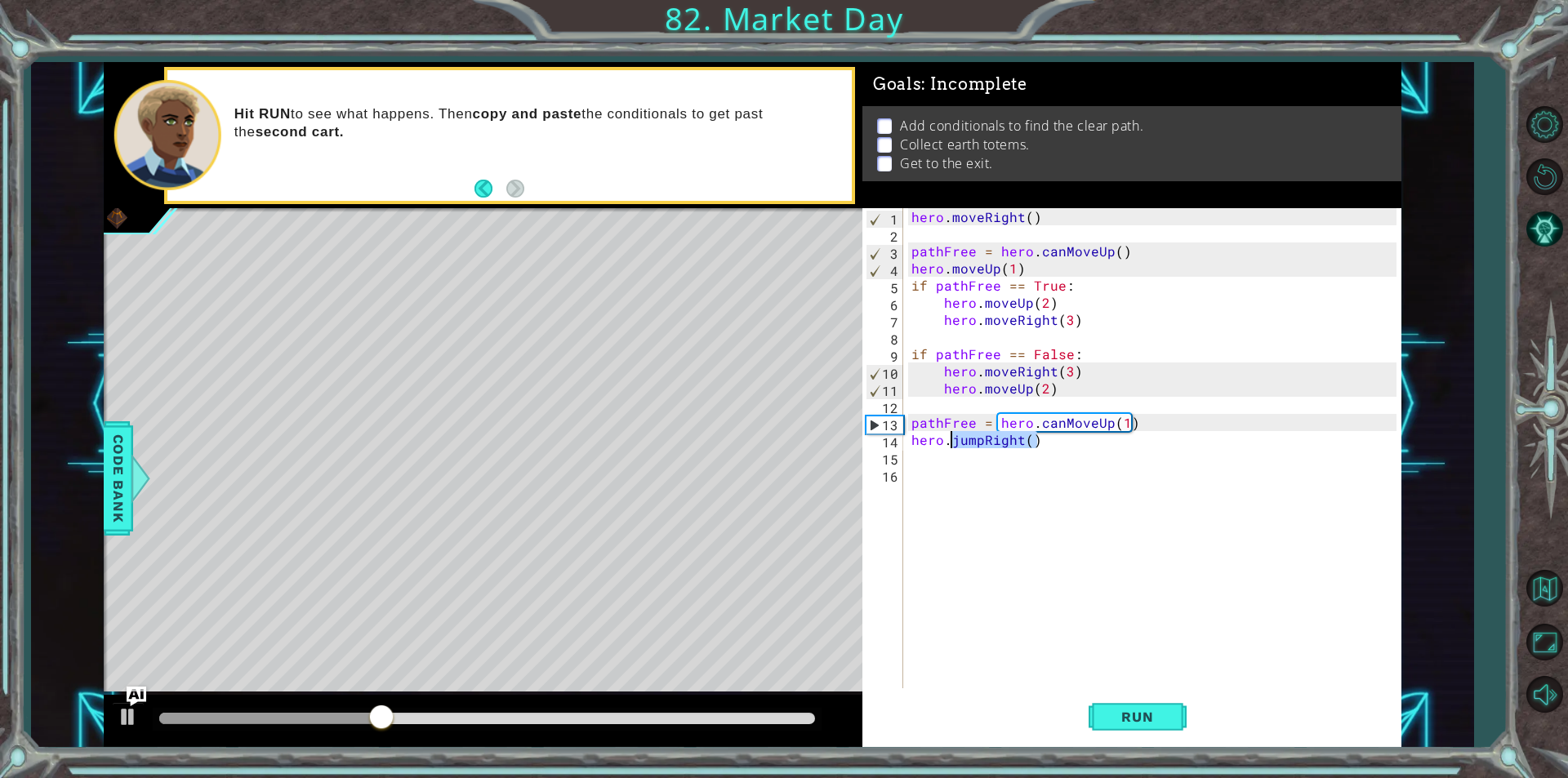
drag, startPoint x: 1042, startPoint y: 441, endPoint x: 954, endPoint y: 446, distance: 88.1
click at [954, 446] on div "hero . moveRight ( ) pathFree = hero . canMoveUp ( ) hero . moveUp ( 1 ) if pat…" at bounding box center [1157, 465] width 496 height 514
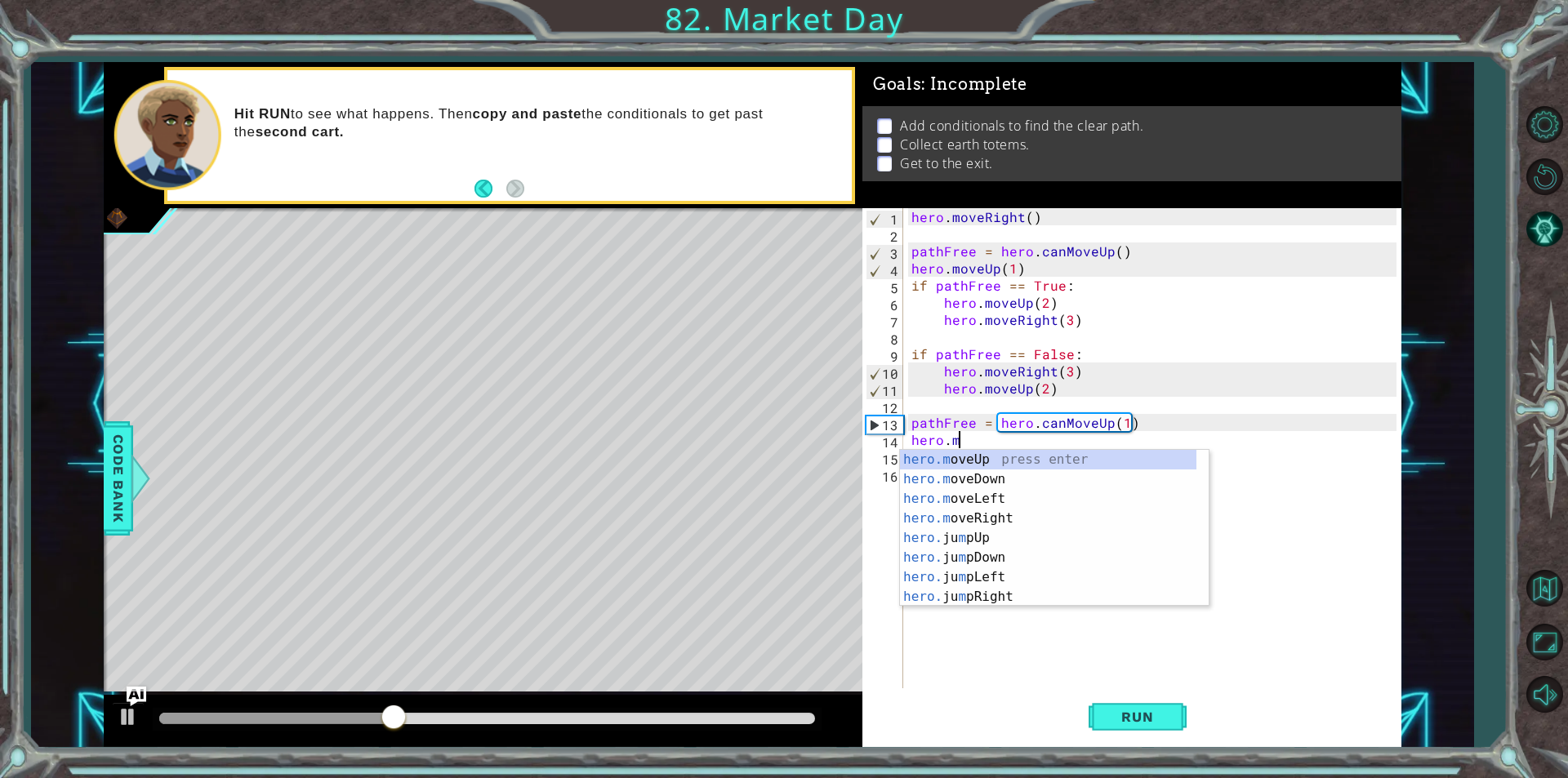
scroll to position [0, 2]
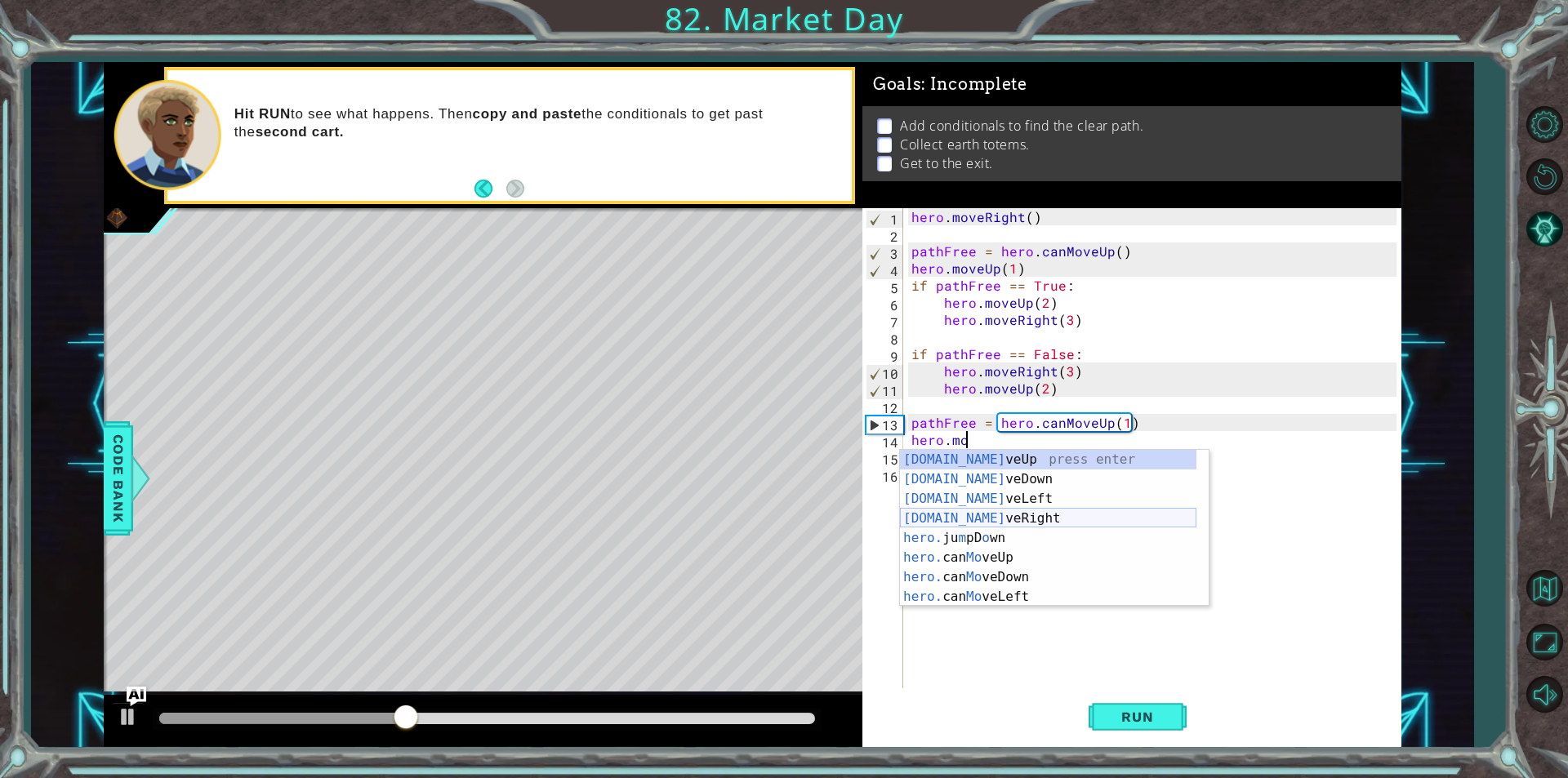
click at [981, 514] on div "hero.mo veUp press enter hero.mo veDown press enter hero.mo veLeft press enter …" at bounding box center [1049, 547] width 297 height 196
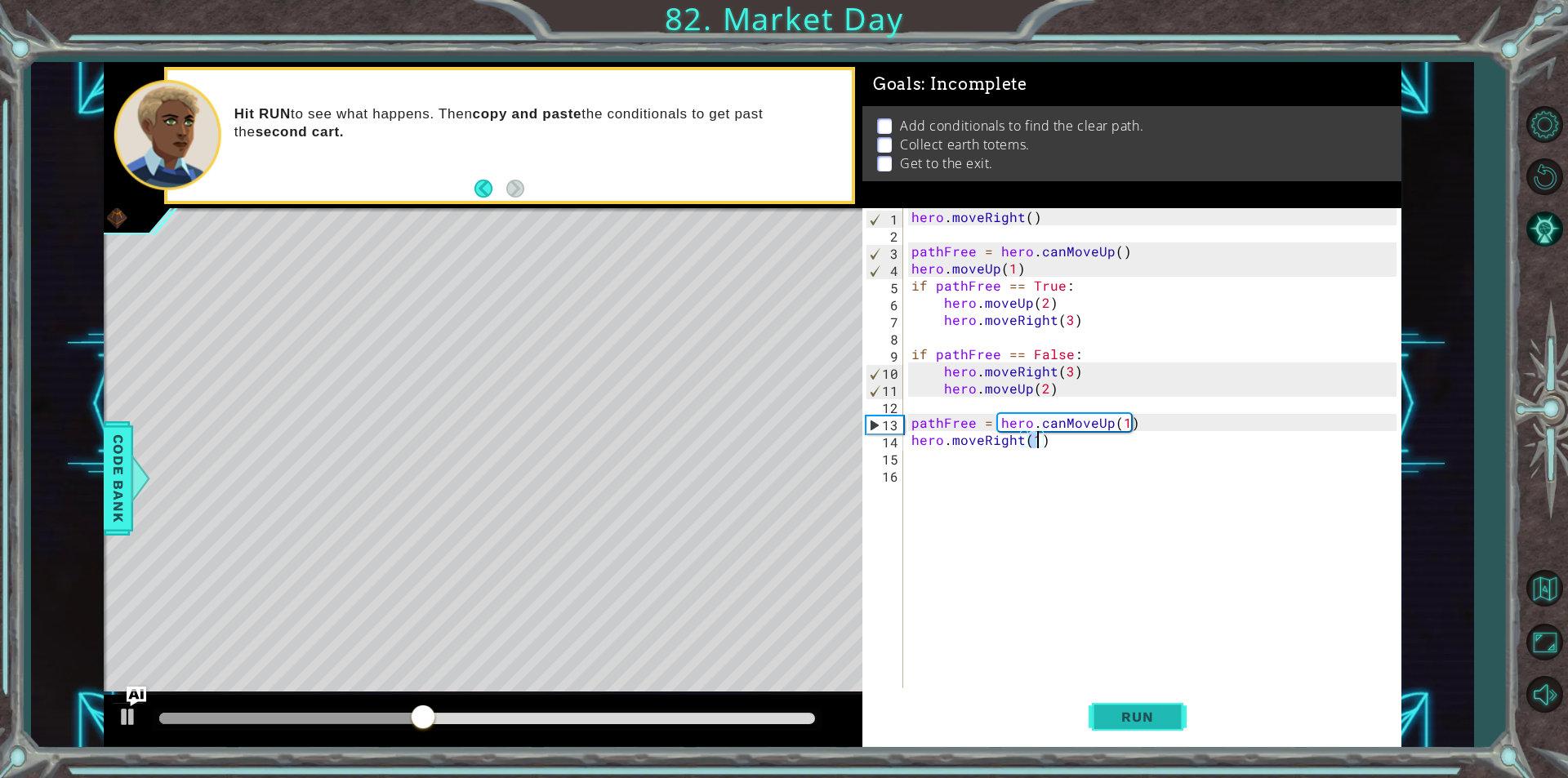
type textarea "hero.moveRight(1)"
click at [1113, 722] on span "Run" at bounding box center [1137, 717] width 65 height 16
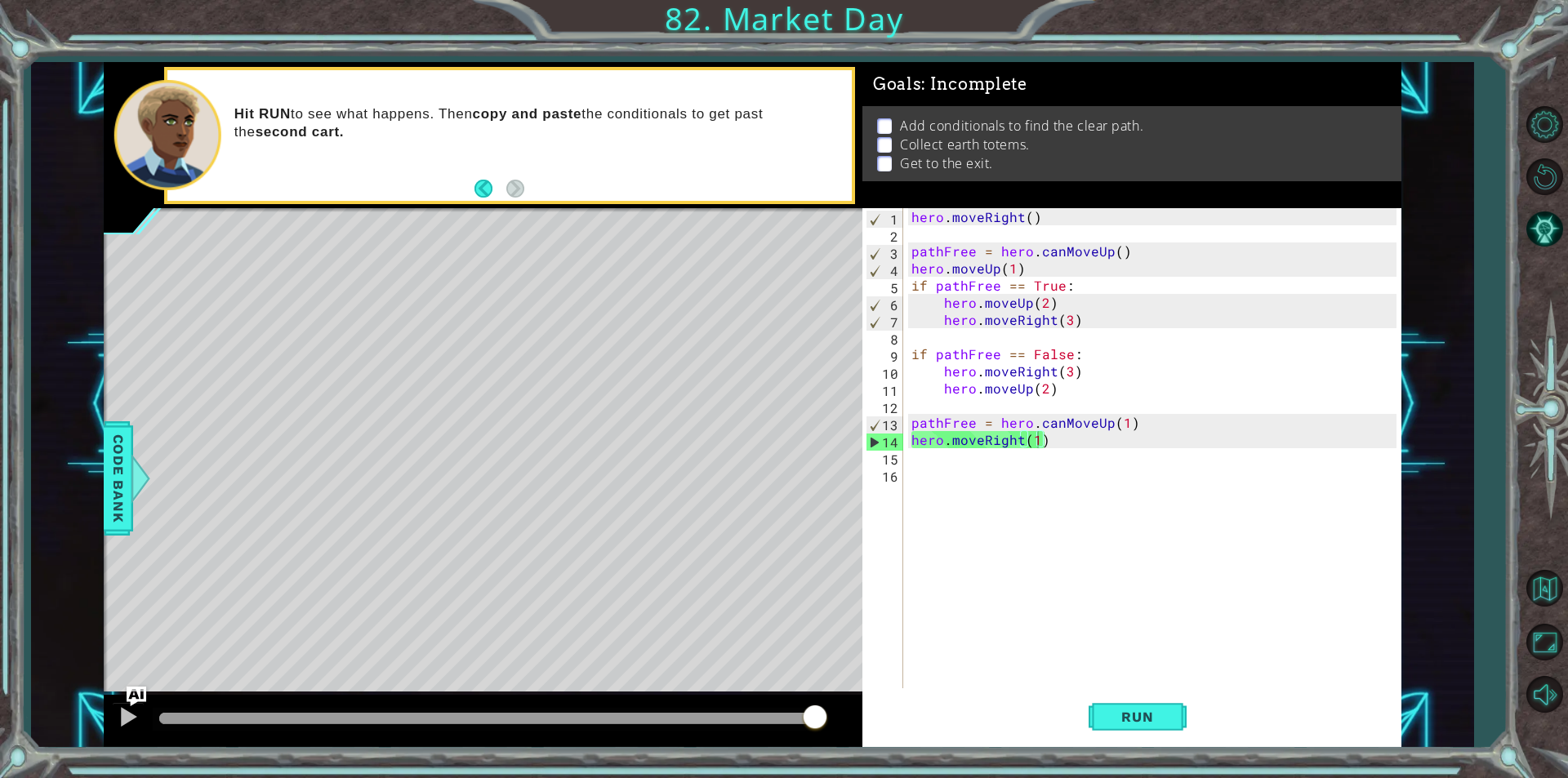
click at [1120, 497] on div "hero . moveRight ( ) pathFree = hero . canMoveUp ( ) hero . moveUp ( 1 ) if pat…" at bounding box center [1157, 465] width 496 height 514
click at [1131, 703] on button "Run" at bounding box center [1138, 717] width 98 height 54
click at [943, 459] on div "hero . moveRight ( ) pathFree = hero . canMoveUp ( ) hero . moveUp ( 1 ) if pat…" at bounding box center [1157, 465] width 496 height 514
drag, startPoint x: 1026, startPoint y: 446, endPoint x: 1036, endPoint y: 442, distance: 10.8
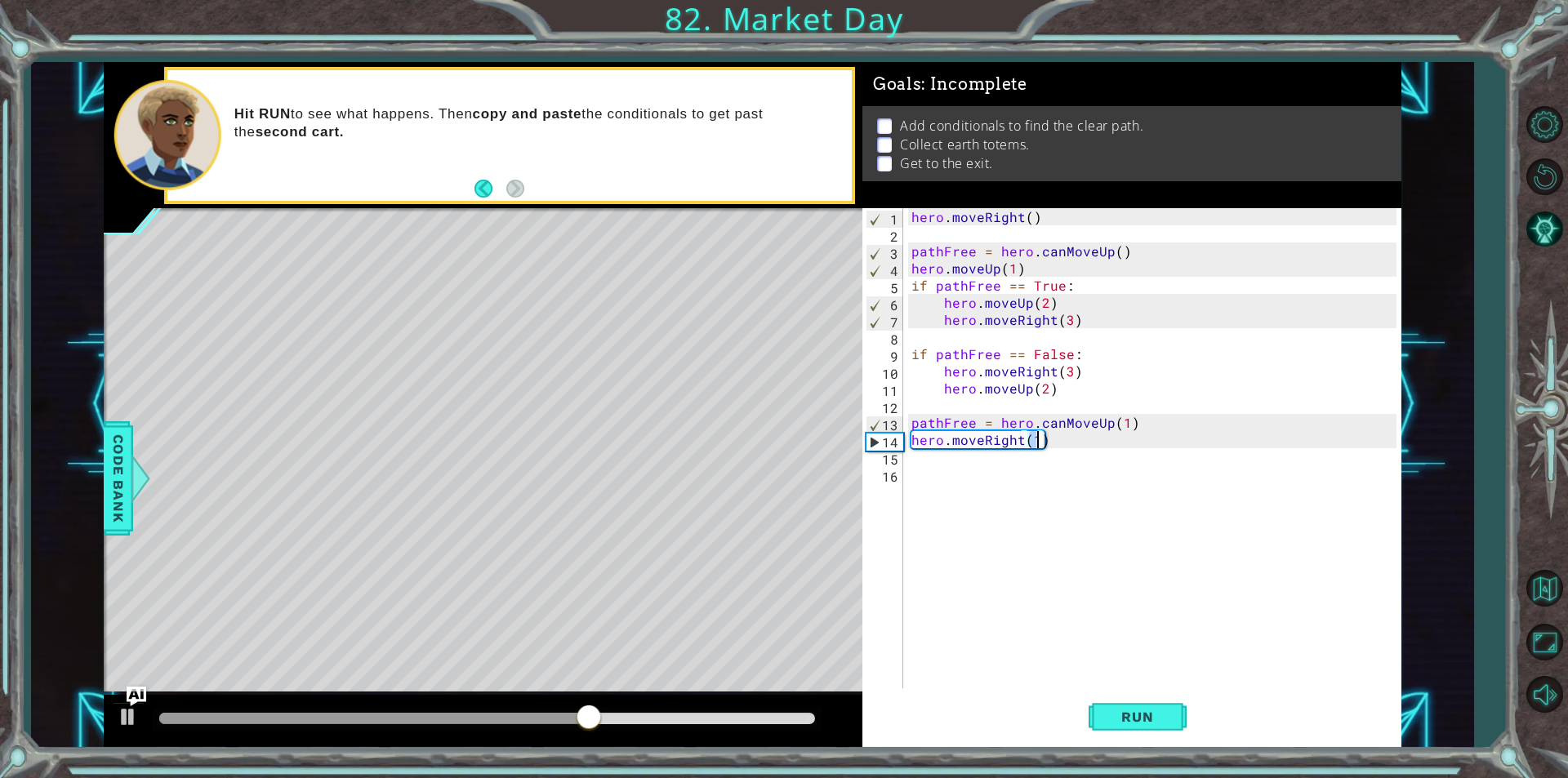
click at [1036, 442] on div "hero . moveRight ( ) pathFree = hero . canMoveUp ( ) hero . moveUp ( 1 ) if pat…" at bounding box center [1157, 465] width 496 height 514
type textarea "hero.moveRight(3)"
click at [1113, 702] on button "Run" at bounding box center [1138, 717] width 98 height 54
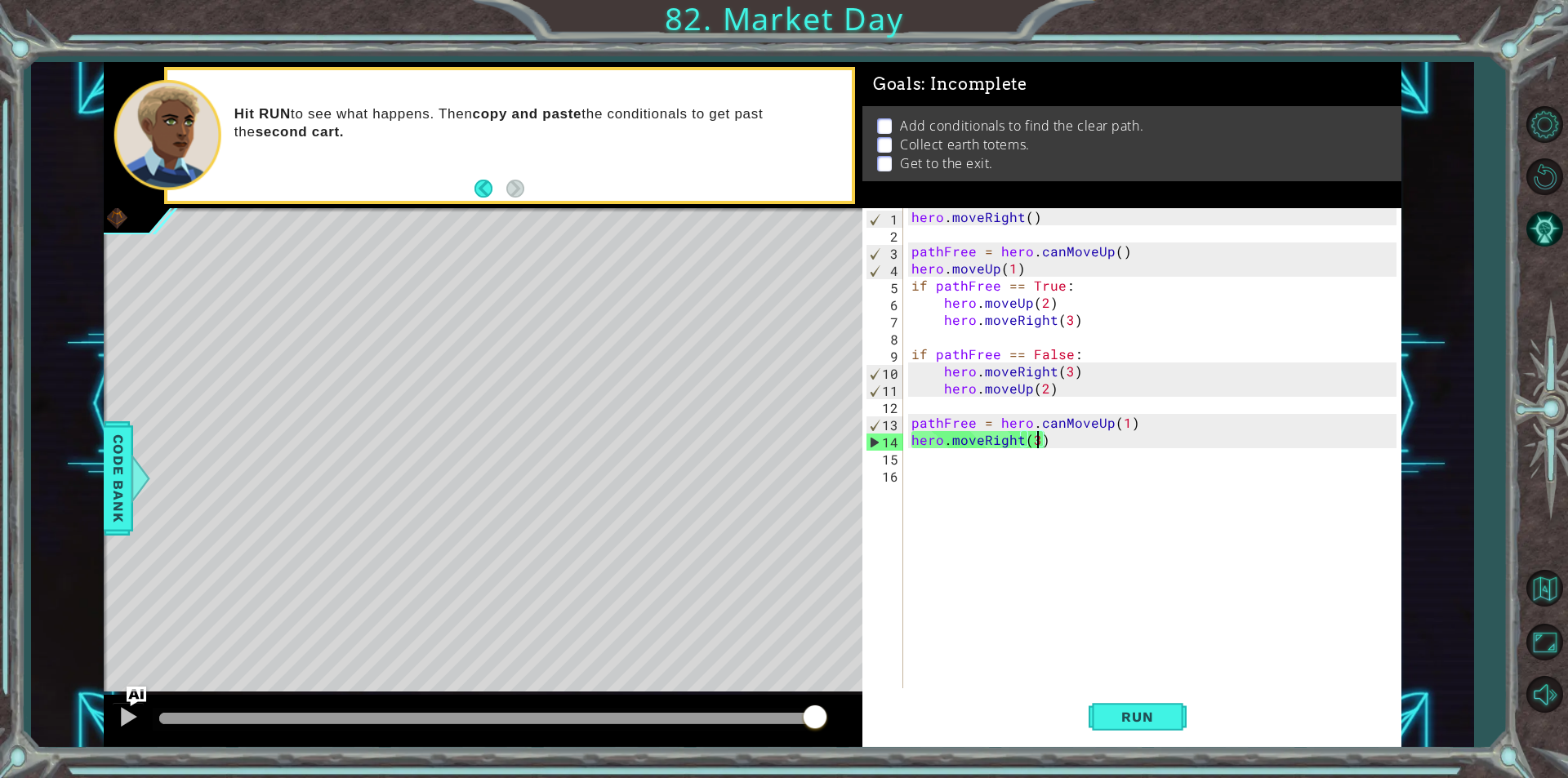
click at [961, 469] on div "hero . moveRight ( ) pathFree = hero . canMoveUp ( ) hero . moveUp ( 1 ) if pat…" at bounding box center [1157, 465] width 496 height 514
click at [1081, 451] on div "hero . moveRight ( ) pathFree = hero . canMoveUp ( ) hero . moveUp ( 1 ) if pat…" at bounding box center [1157, 465] width 496 height 514
click at [1089, 433] on div "hero . moveRight ( ) pathFree = hero . canMoveUp ( ) hero . moveUp ( 1 ) if pat…" at bounding box center [1157, 465] width 496 height 514
click at [1116, 699] on button "Run" at bounding box center [1138, 717] width 98 height 54
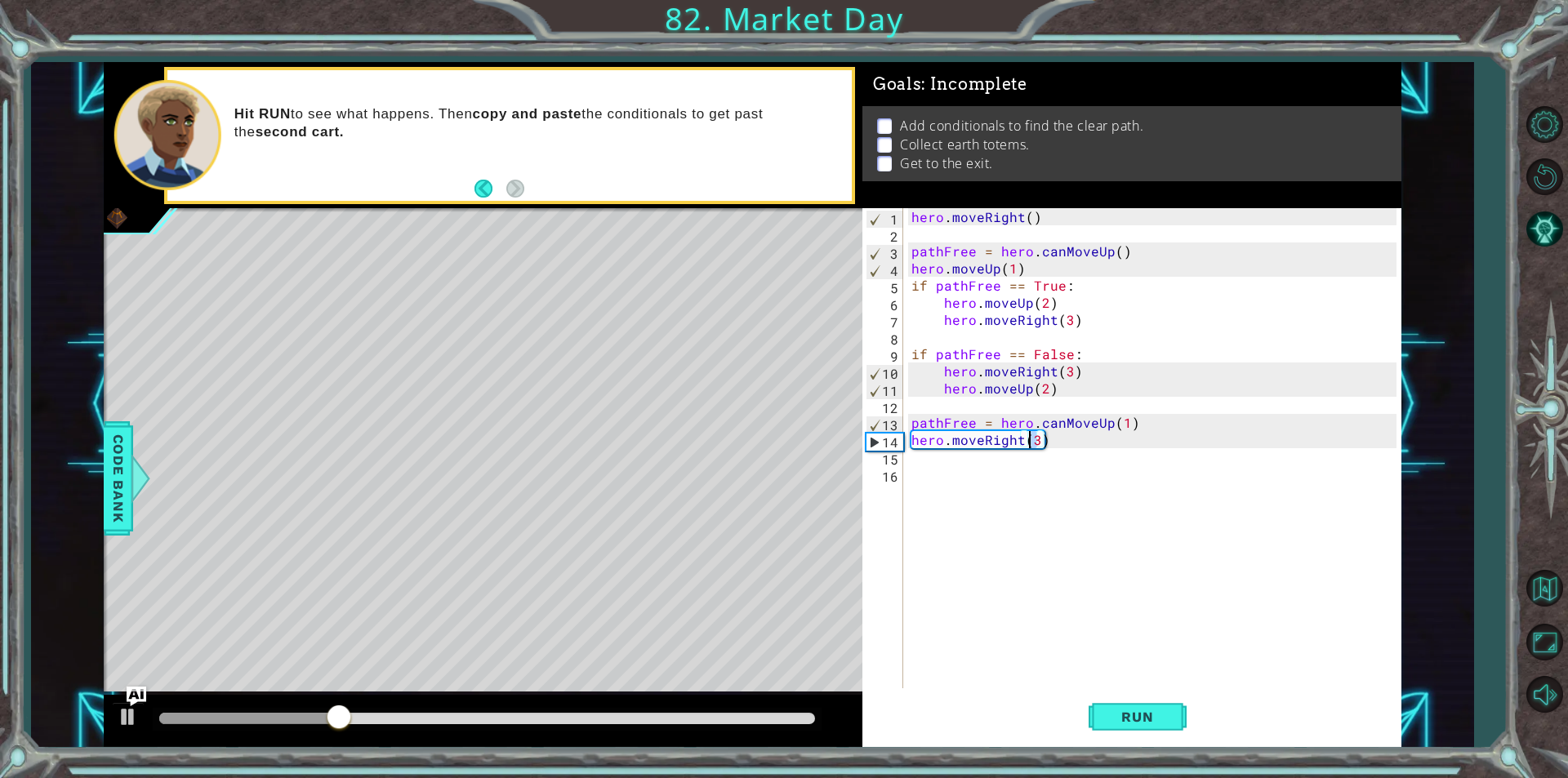
drag, startPoint x: 1040, startPoint y: 440, endPoint x: 1028, endPoint y: 444, distance: 12.6
click at [1028, 444] on div "hero . moveRight ( ) pathFree = hero . canMoveUp ( ) hero . moveUp ( 1 ) if pat…" at bounding box center [1157, 465] width 496 height 514
click at [1096, 722] on button "Run" at bounding box center [1138, 717] width 98 height 54
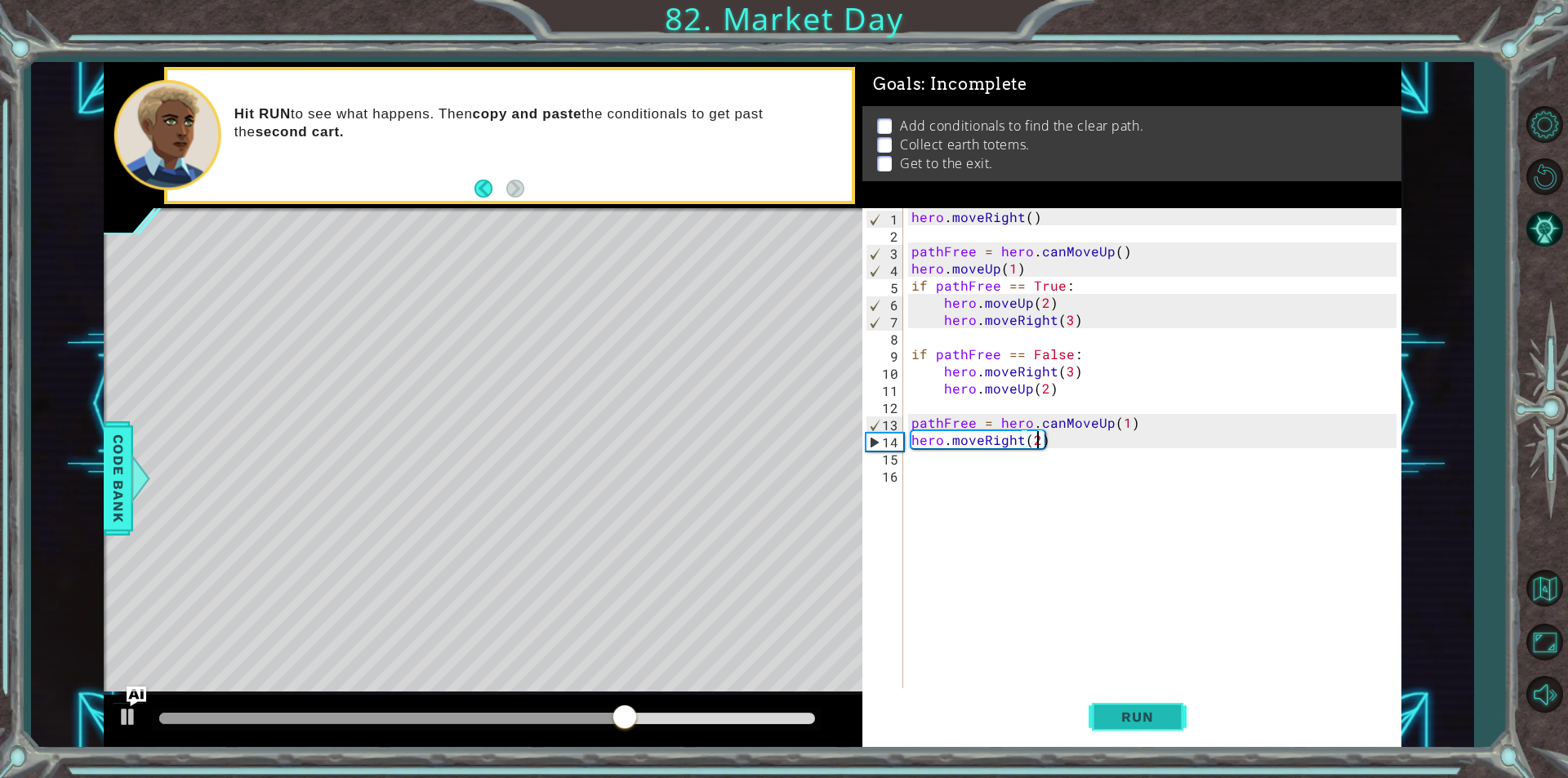
click at [1121, 721] on span "Run" at bounding box center [1137, 717] width 65 height 16
click at [913, 443] on div "hero . moveRight ( ) pathFree = hero . canMoveUp ( ) hero . moveUp ( 1 ) if pat…" at bounding box center [1157, 465] width 496 height 514
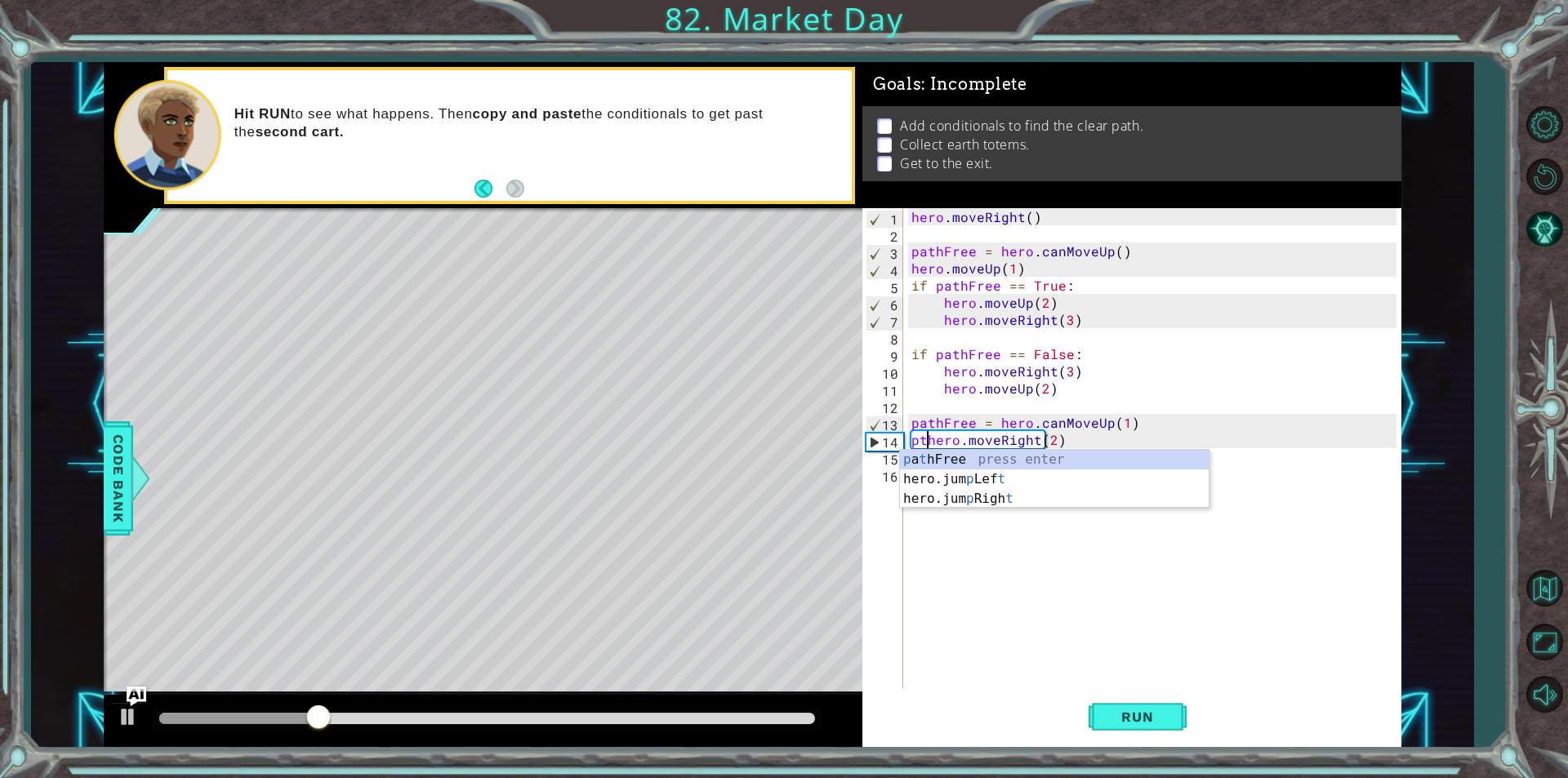
scroll to position [0, 1]
click at [939, 459] on div "p a t hFree press enter hero.jum p Lef t press enter hero.jum p Righ t press en…" at bounding box center [1054, 499] width 309 height 98
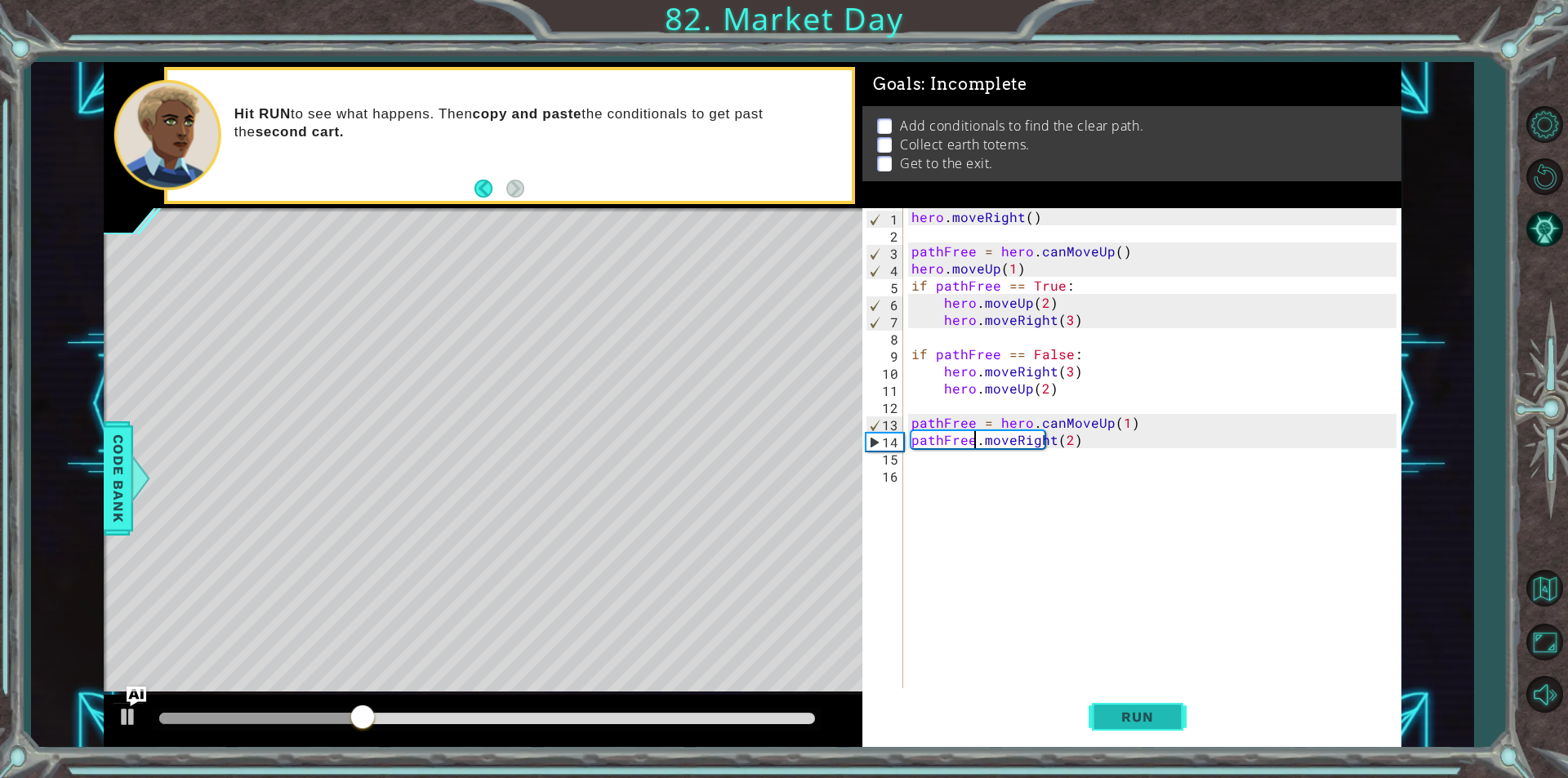
click at [1139, 731] on button "Run" at bounding box center [1138, 717] width 98 height 54
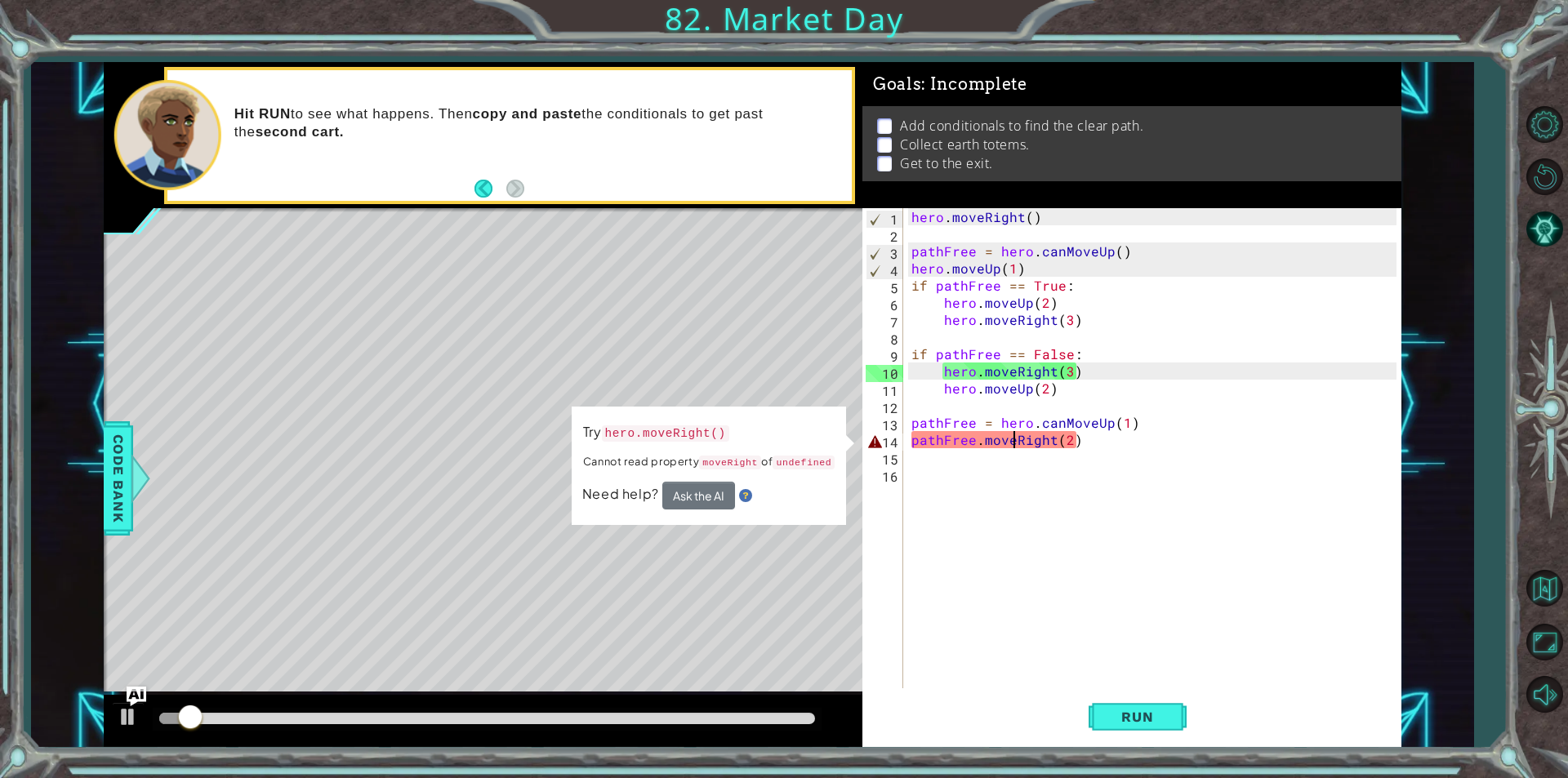
click at [1014, 433] on div "hero . moveRight ( ) pathFree = hero . canMoveUp ( ) hero . moveUp ( 1 ) if pat…" at bounding box center [1157, 465] width 496 height 514
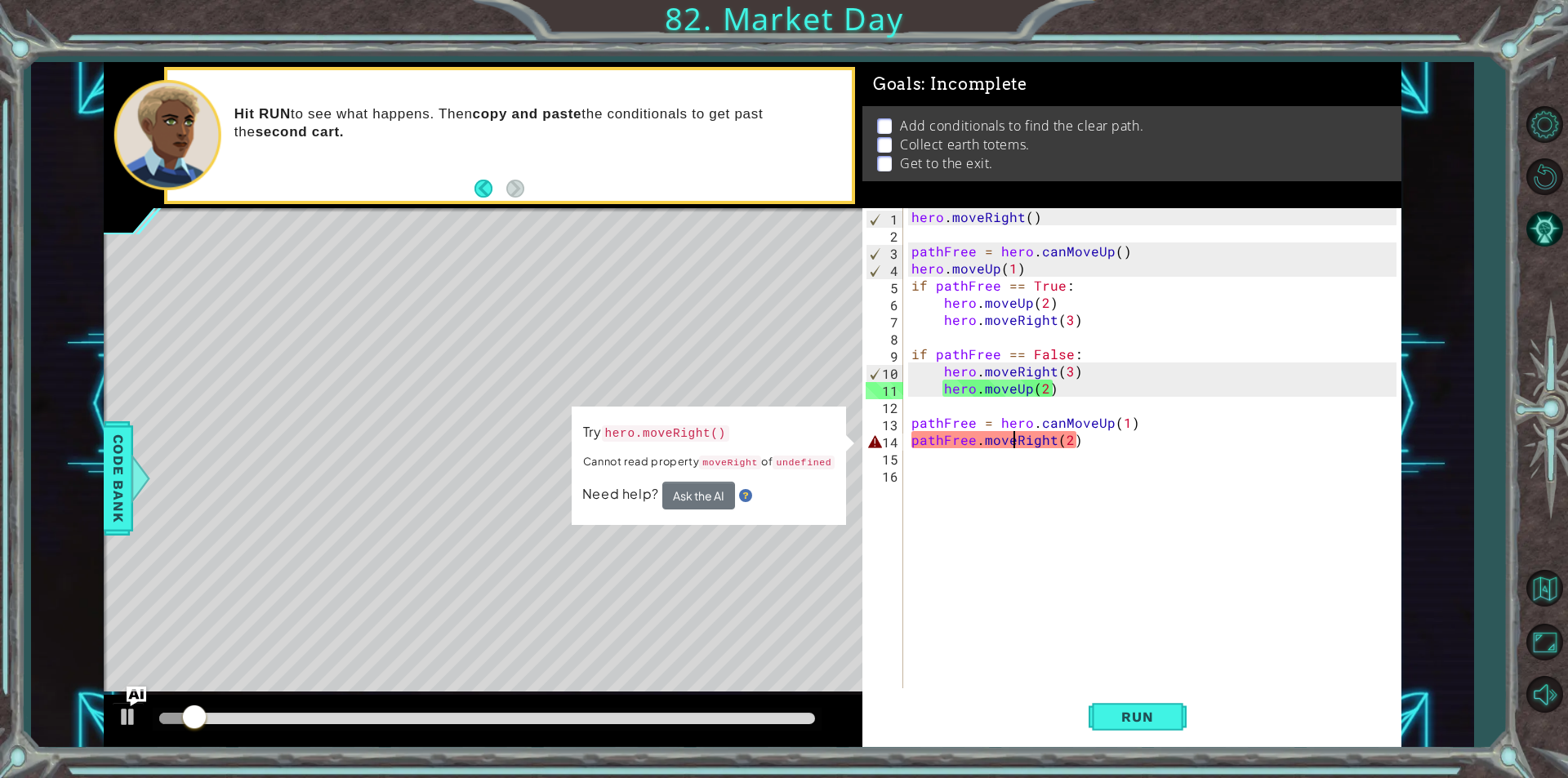
click at [1049, 436] on div "hero . moveRight ( ) pathFree = hero . canMoveUp ( ) hero . moveUp ( 1 ) if pat…" at bounding box center [1157, 465] width 496 height 514
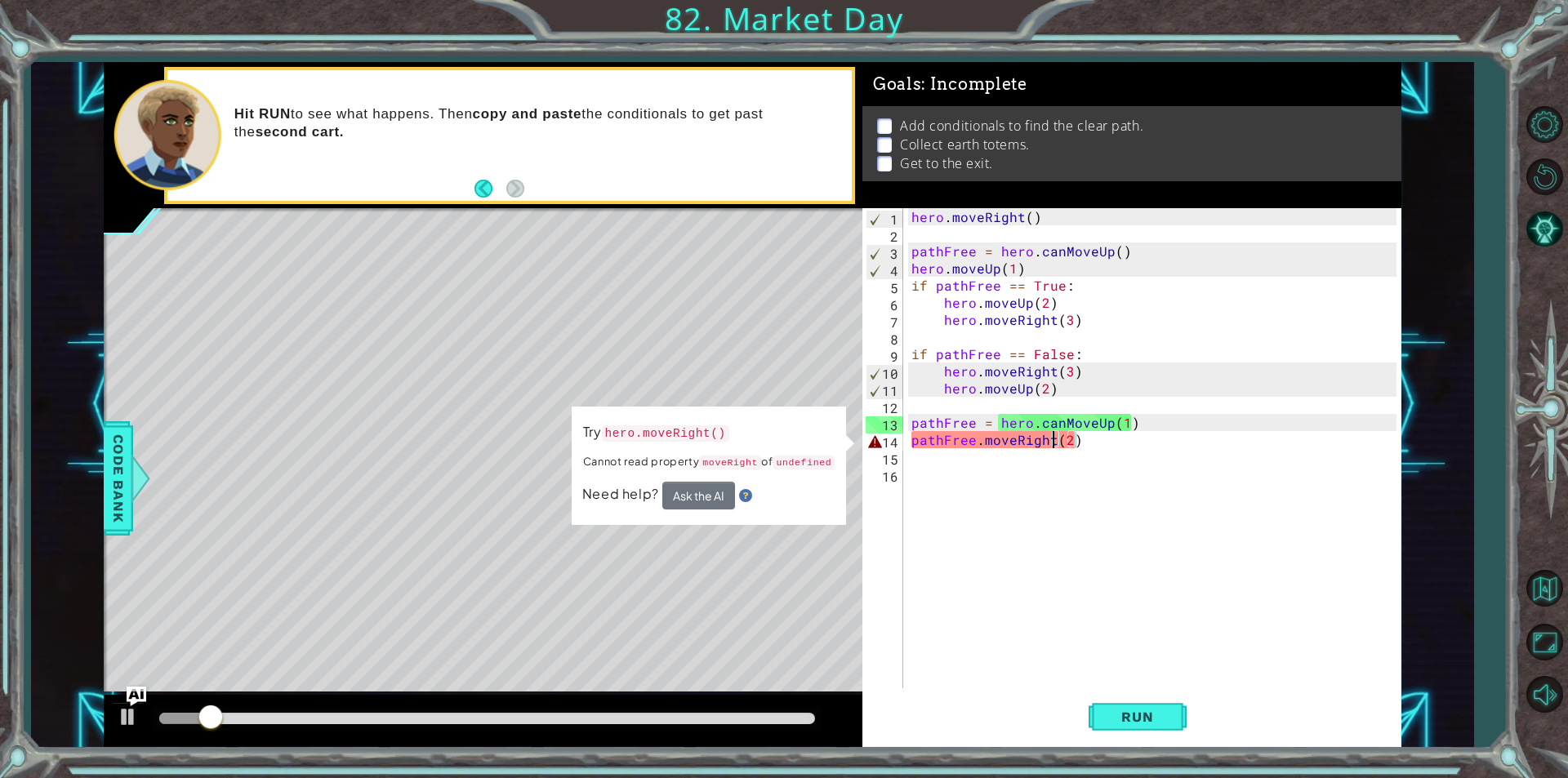
click at [1006, 441] on div "hero . moveRight ( ) pathFree = hero . canMoveUp ( ) hero . moveUp ( 1 ) if pat…" at bounding box center [1157, 465] width 496 height 514
click at [978, 441] on div "hero . moveRight ( ) pathFree = hero . canMoveUp ( ) hero . moveUp ( 1 ) if pat…" at bounding box center [1157, 465] width 496 height 514
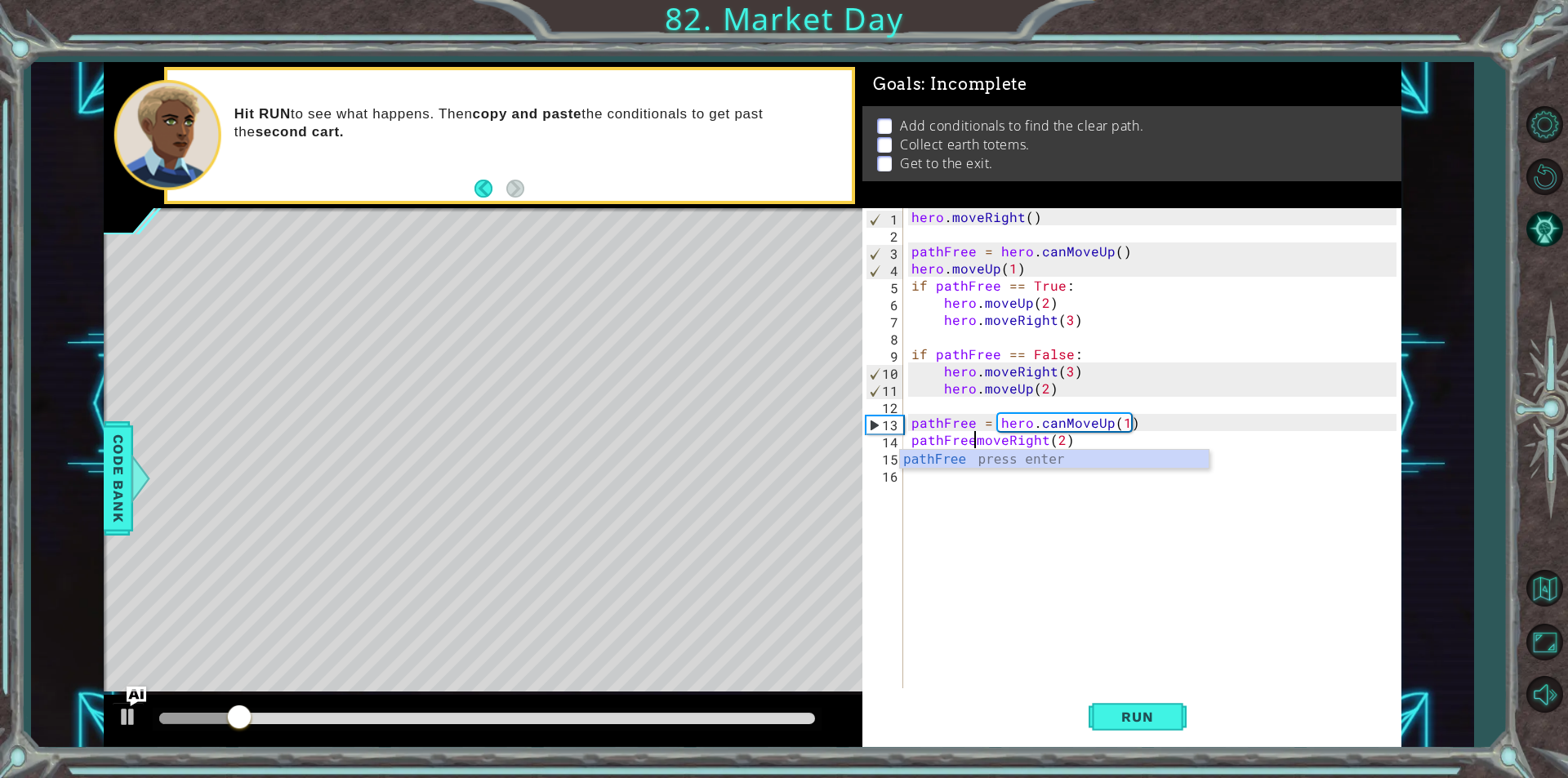
scroll to position [0, 4]
click at [972, 446] on div "hero . moveRight ( ) pathFree = hero . canMoveUp ( ) hero . moveUp ( 1 ) if pat…" at bounding box center [1157, 465] width 496 height 514
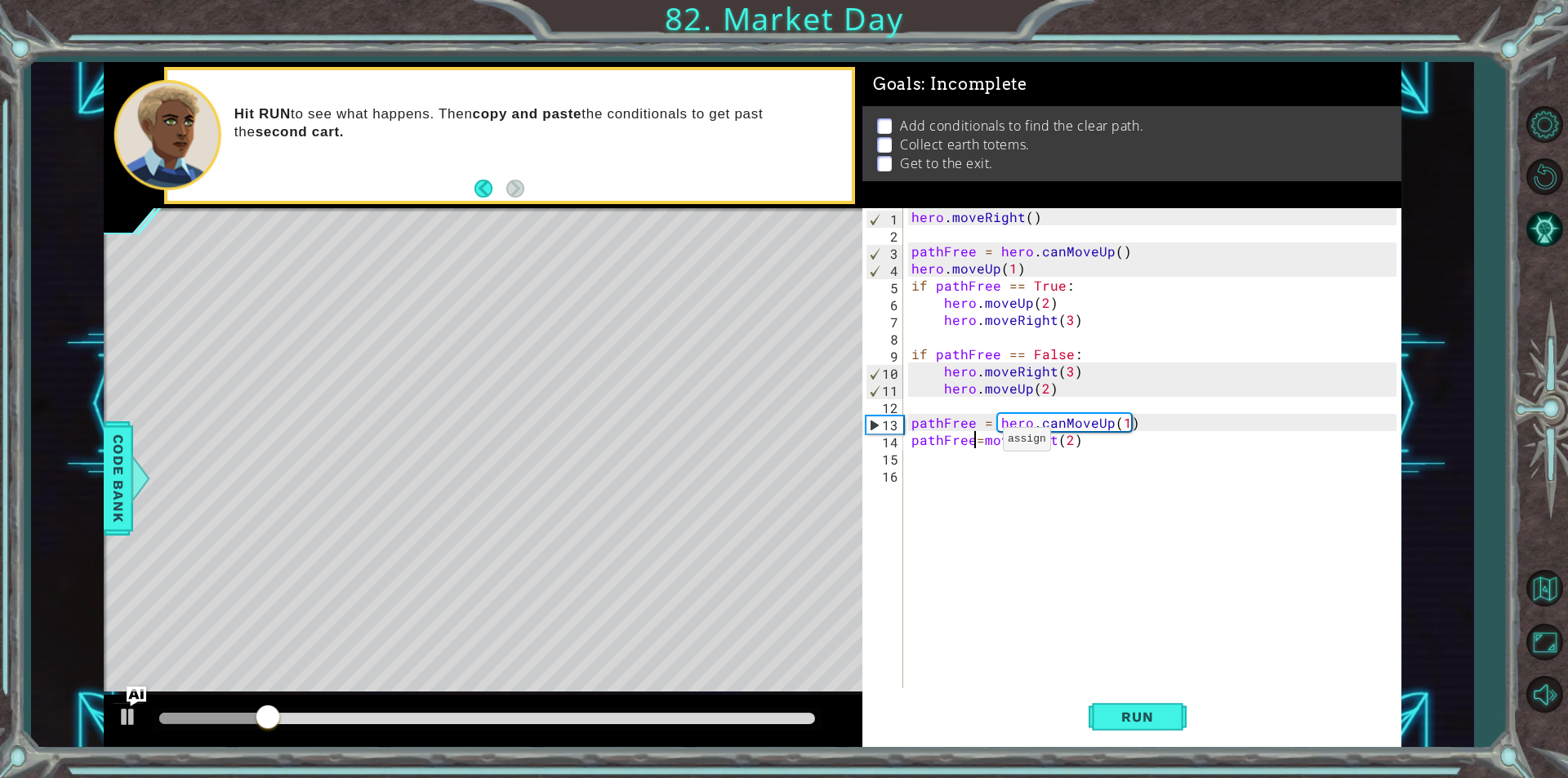
click at [983, 443] on div "hero . moveRight ( ) pathFree = hero . canMoveUp ( ) hero . moveUp ( 1 ) if pat…" at bounding box center [1157, 465] width 496 height 514
click at [976, 445] on div "hero . moveRight ( ) pathFree = hero . canMoveUp ( ) hero . moveUp ( 1 ) if pat…" at bounding box center [1157, 465] width 496 height 514
click at [988, 442] on div "hero . moveRight ( ) pathFree = hero . canMoveUp ( ) hero . moveUp ( 1 ) if pat…" at bounding box center [1157, 465] width 496 height 514
type textarea "pathFree = moveRight(2)"
click at [1101, 708] on button "Run" at bounding box center [1138, 717] width 98 height 54
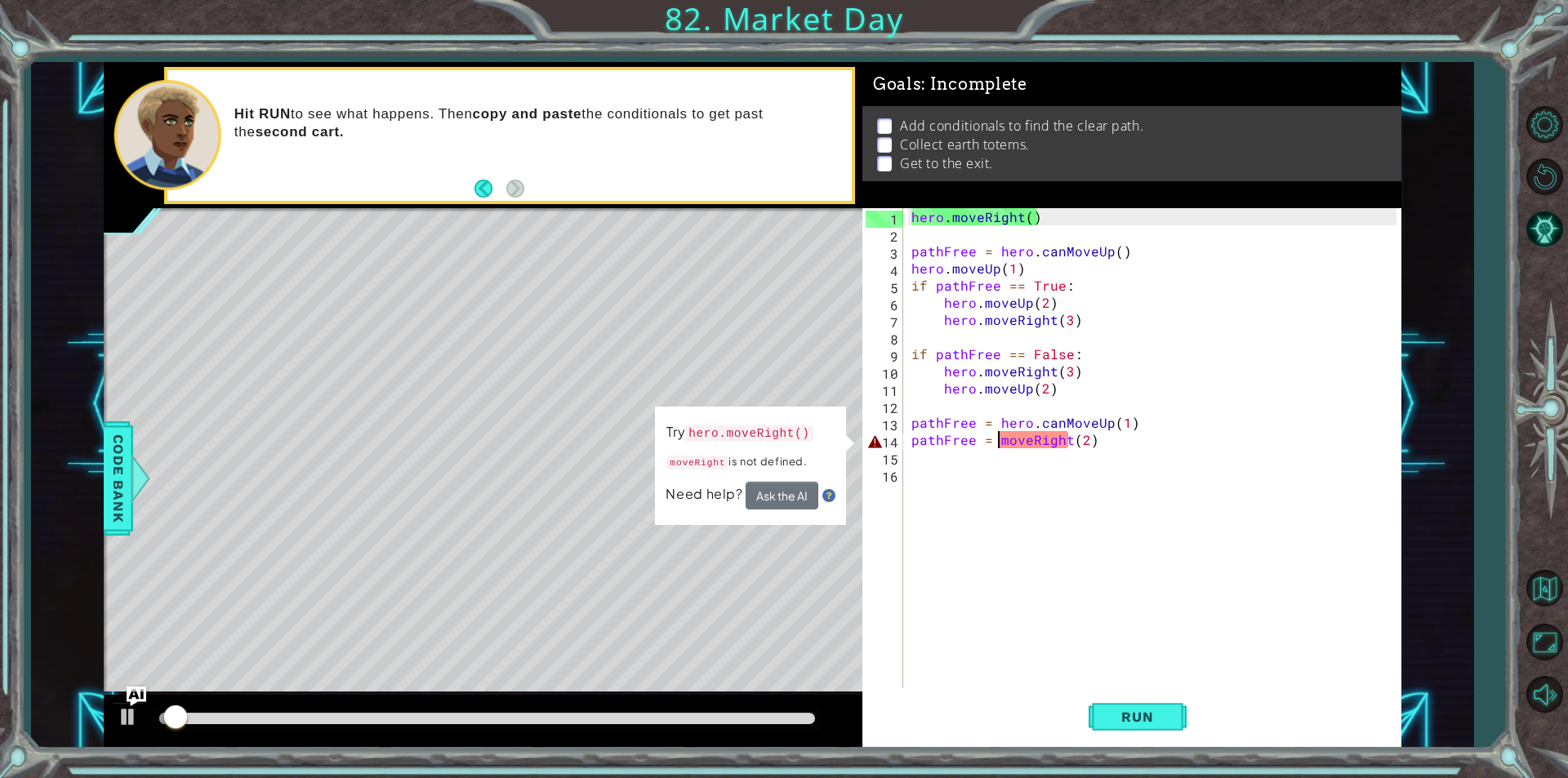
click at [1017, 446] on div "hero . moveRight ( ) pathFree = hero . canMoveUp ( ) hero . moveUp ( 1 ) if pat…" at bounding box center [1157, 465] width 496 height 514
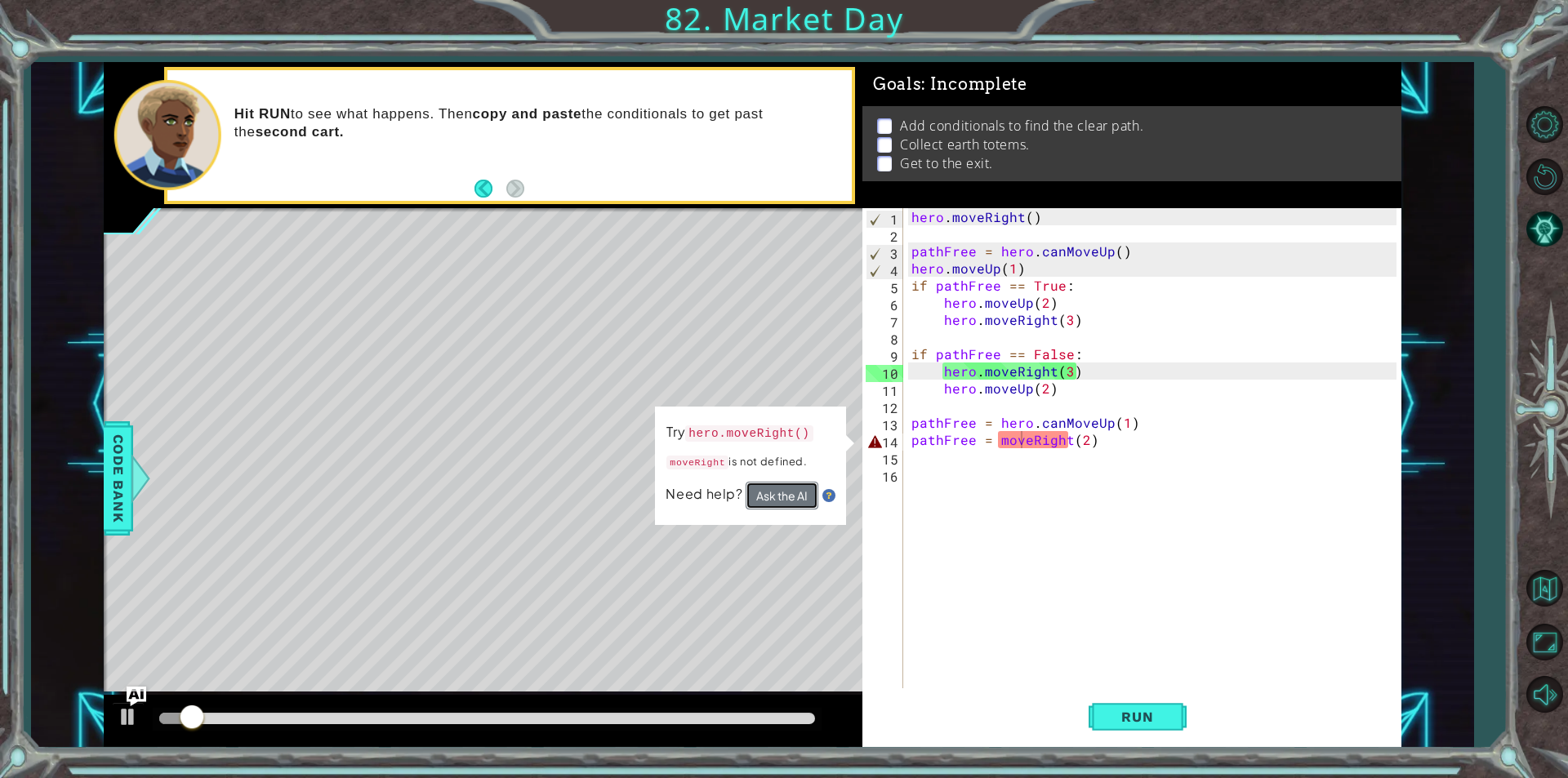
click at [791, 497] on button "Ask the AI" at bounding box center [782, 495] width 73 height 28
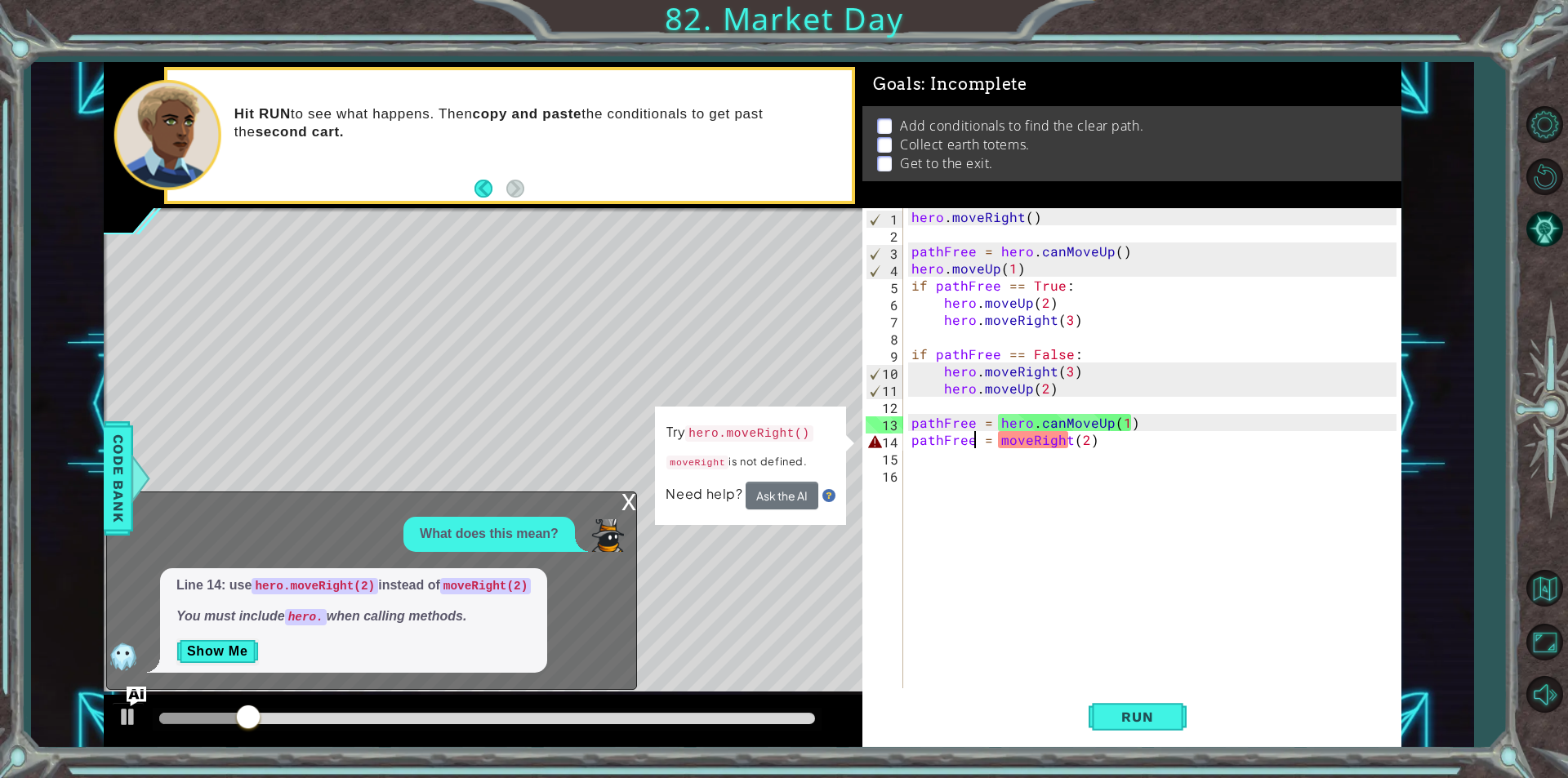
drag, startPoint x: 977, startPoint y: 436, endPoint x: 1019, endPoint y: 435, distance: 42.0
click at [976, 436] on div "hero . moveRight ( ) pathFree = hero . canMoveUp ( ) hero . moveUp ( 1 ) if pat…" at bounding box center [1157, 465] width 496 height 514
click at [1002, 448] on div "hero . moveRight ( ) pathFree = hero . canMoveUp ( ) hero . moveUp ( 1 ) if pat…" at bounding box center [1157, 465] width 496 height 514
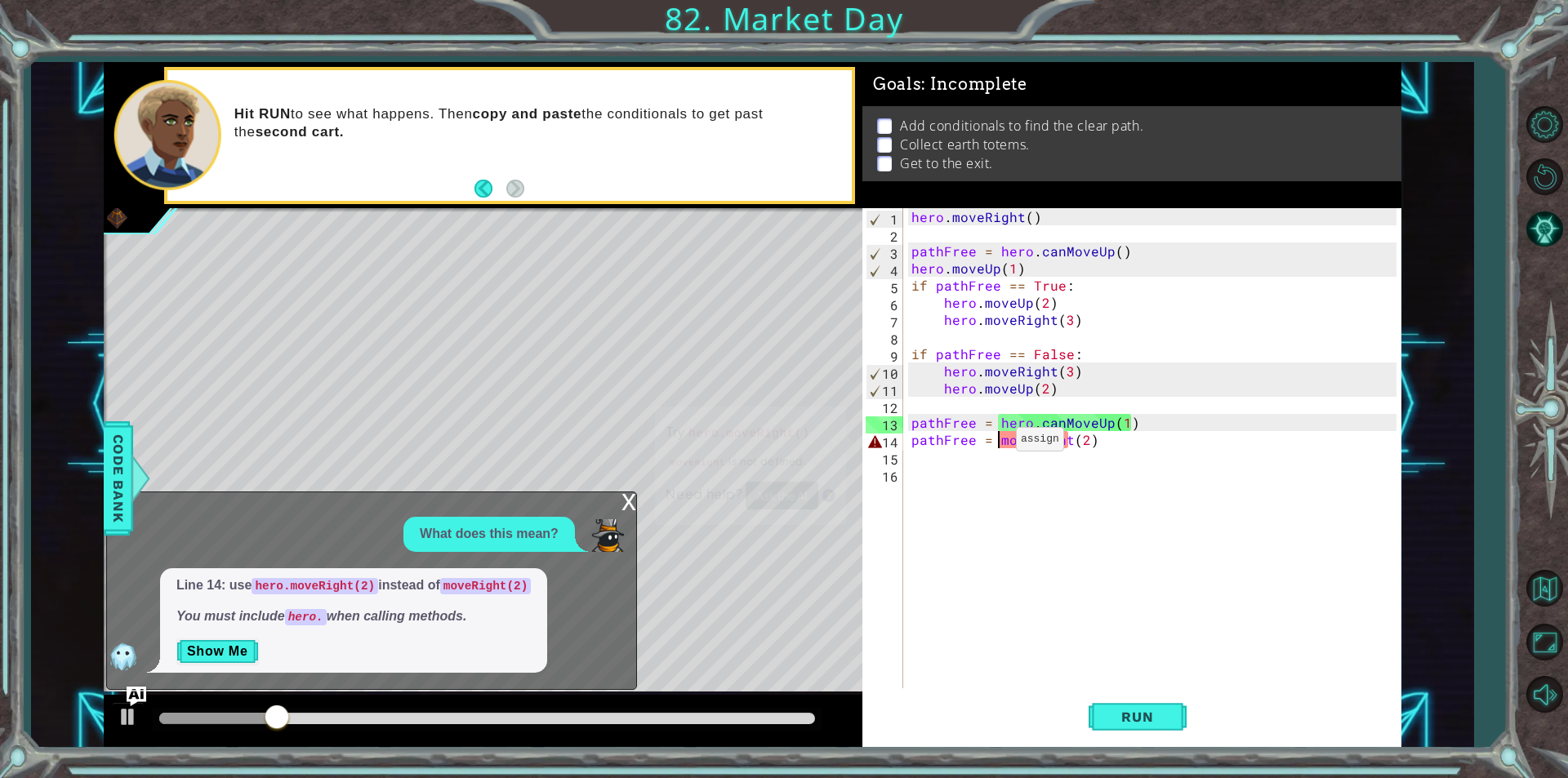
click at [996, 443] on div "hero . moveRight ( ) pathFree = hero . canMoveUp ( ) hero . moveUp ( 1 ) if pat…" at bounding box center [1157, 465] width 496 height 514
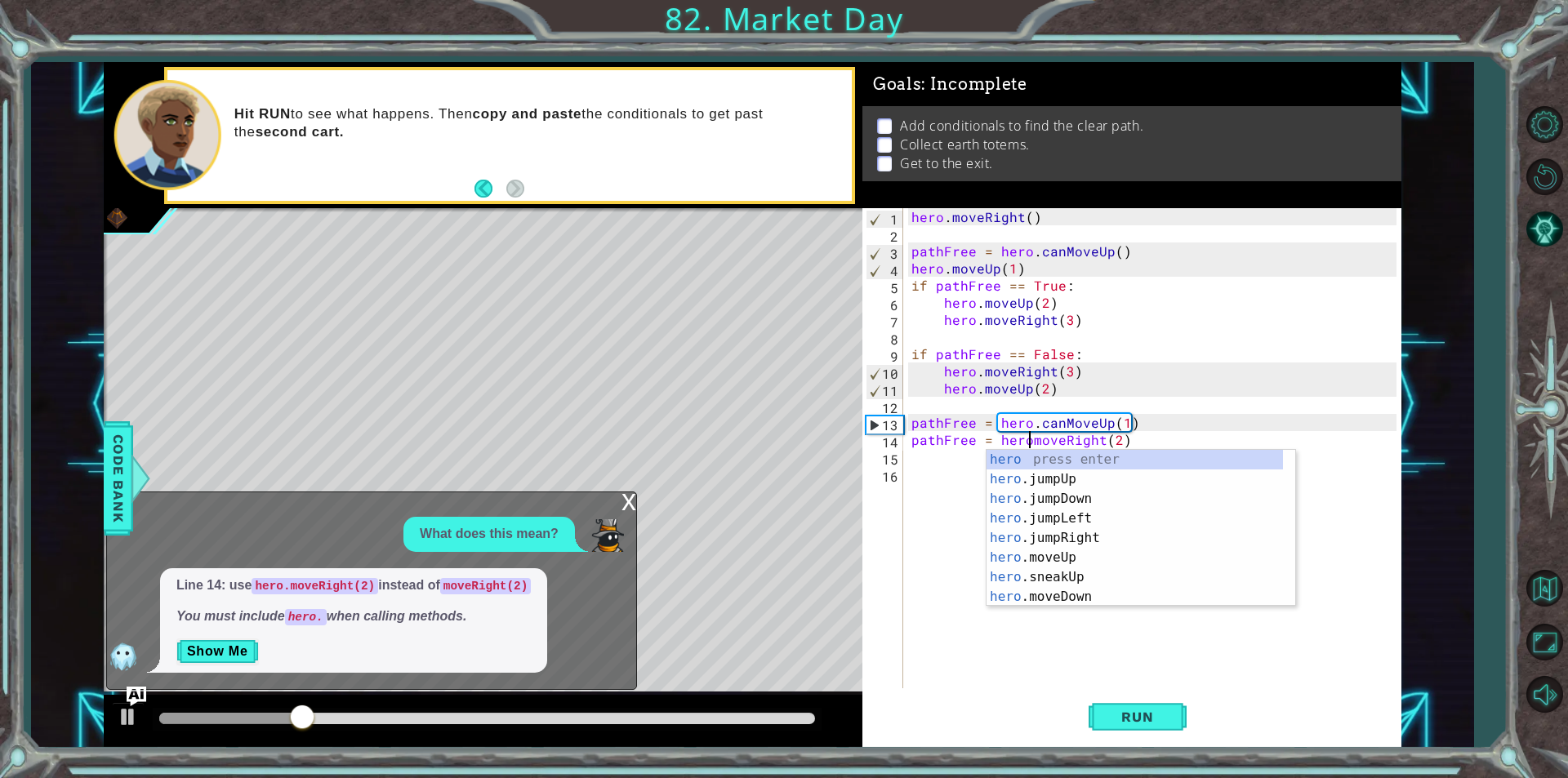
scroll to position [0, 7]
type textarea "pathFree = hero.moveRight(2)"
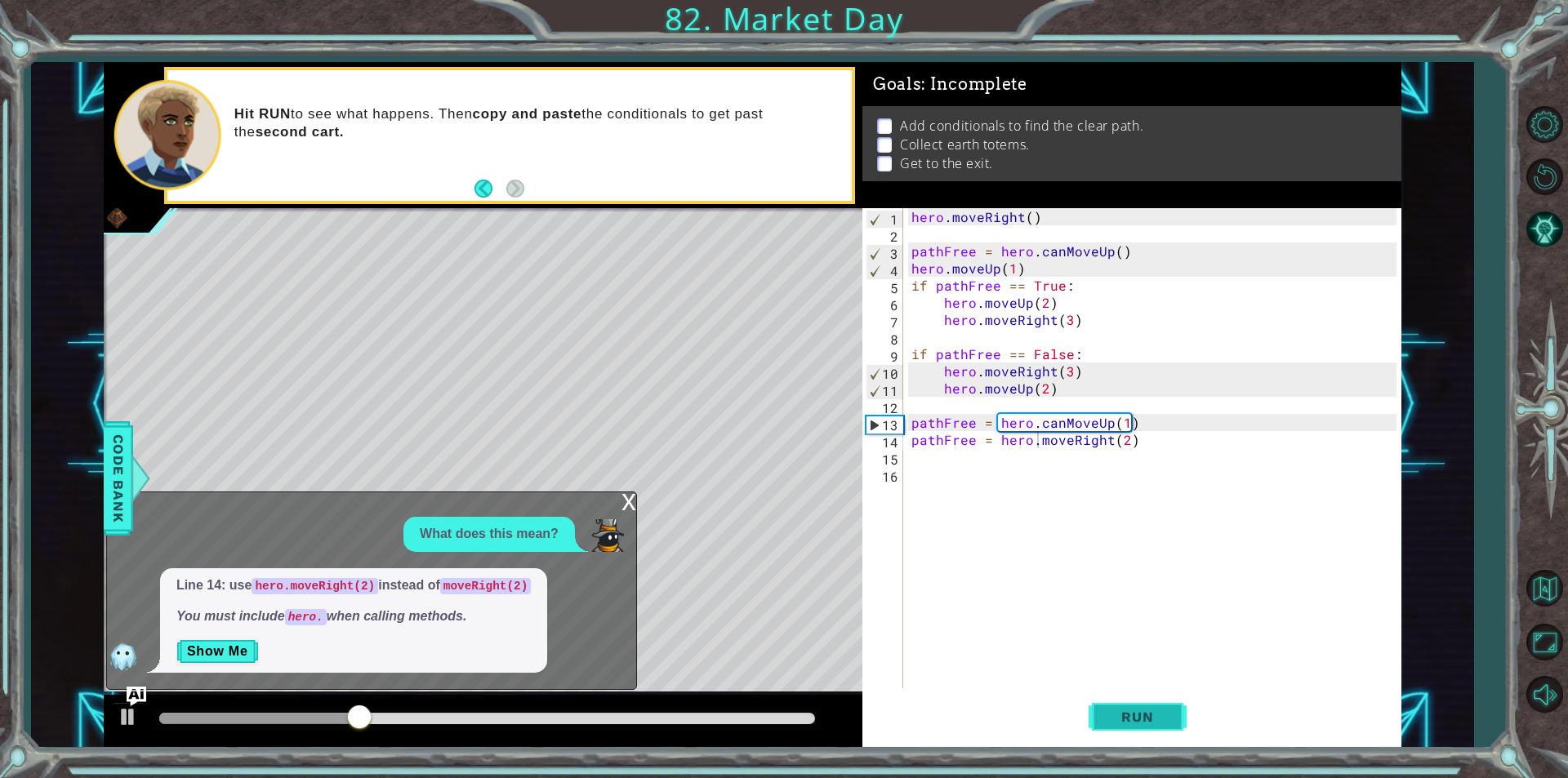
click at [1123, 697] on button "Run" at bounding box center [1138, 717] width 98 height 54
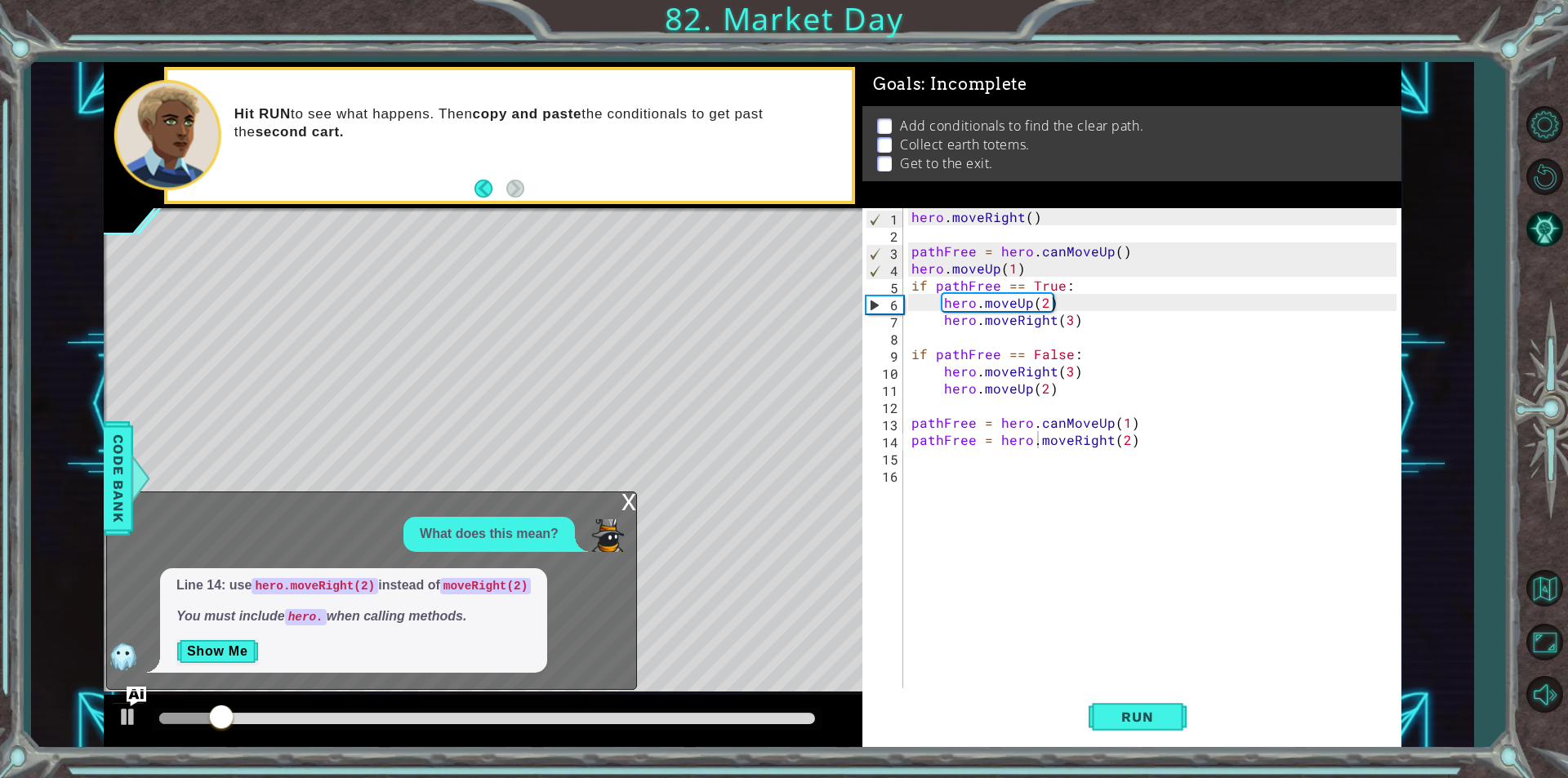
click at [97, 692] on div "1 2 3 4 5 6 7 8 9 10 11 12 13 14 15 hero . moveRight ( ) pathFree = hero . canM…" at bounding box center [752, 405] width 1443 height 685
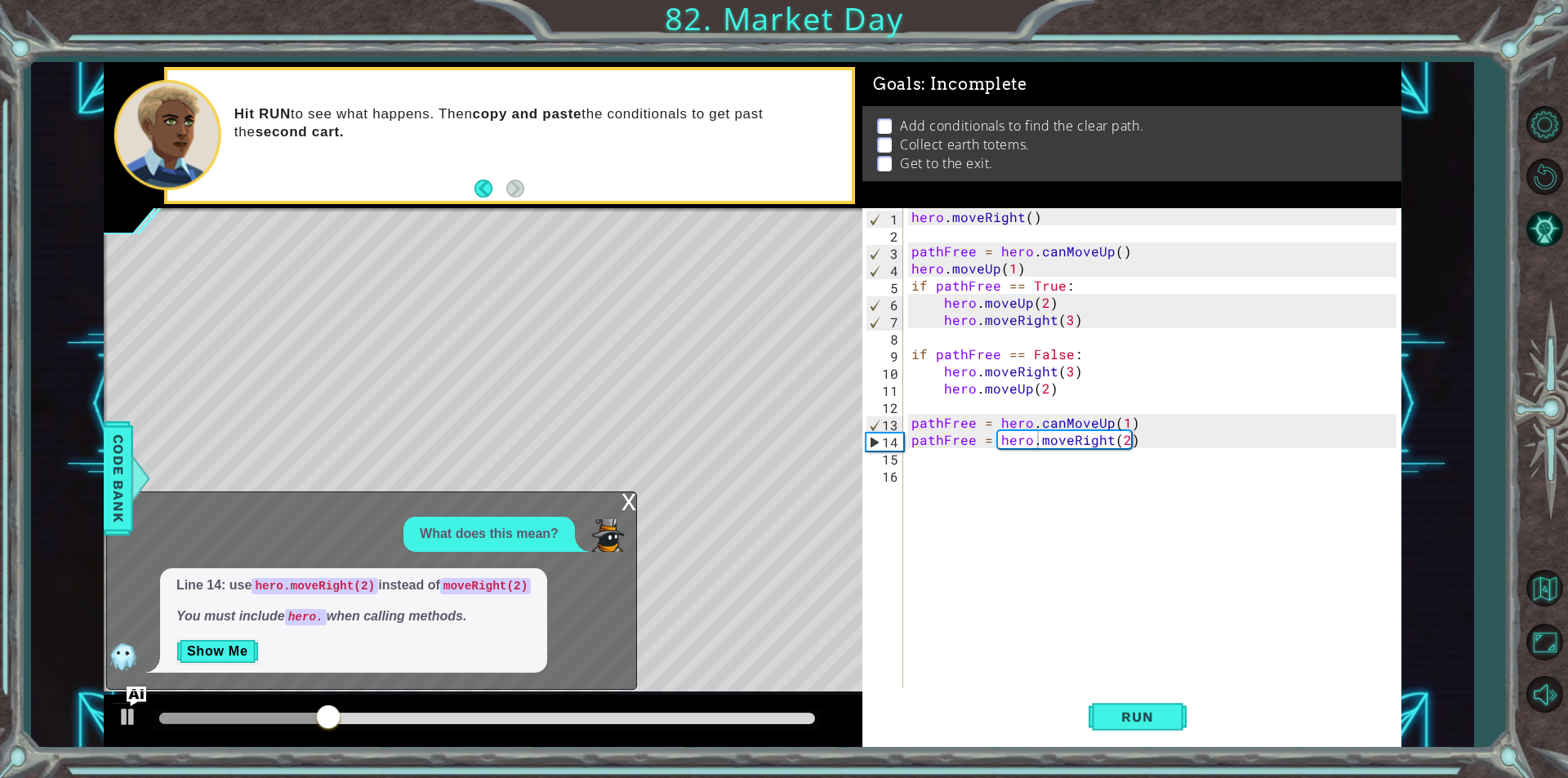
click at [925, 624] on div "hero . moveRight ( ) pathFree = hero . canMoveUp ( ) hero . moveUp ( 1 ) if pat…" at bounding box center [1157, 465] width 496 height 514
click at [1010, 568] on div "hero . moveRight ( ) pathFree = hero . canMoveUp ( ) hero . moveUp ( 1 ) if pat…" at bounding box center [1157, 465] width 496 height 514
click at [1111, 697] on button "Run" at bounding box center [1138, 717] width 98 height 54
click at [1074, 429] on div "hero . moveRight ( ) pathFree = hero . canMoveUp ( ) hero . moveUp ( 1 ) if pat…" at bounding box center [1157, 465] width 496 height 514
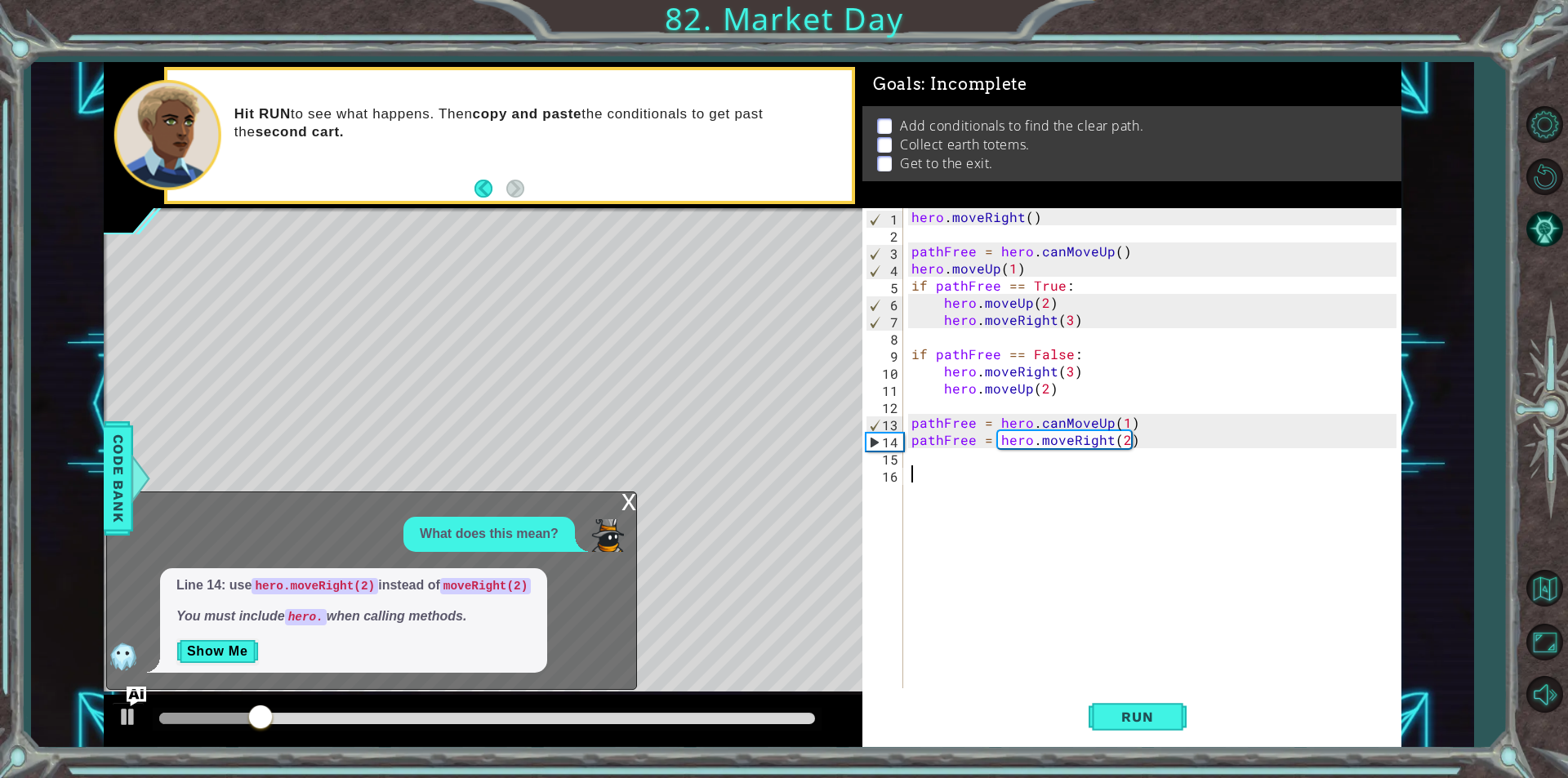
type textarea "pathFree = hero.canMoveUp(1)"
click at [981, 471] on div "hero . moveRight ( ) pathFree = hero . canMoveUp ( ) hero . moveUp ( 1 ) if pat…" at bounding box center [1157, 465] width 496 height 514
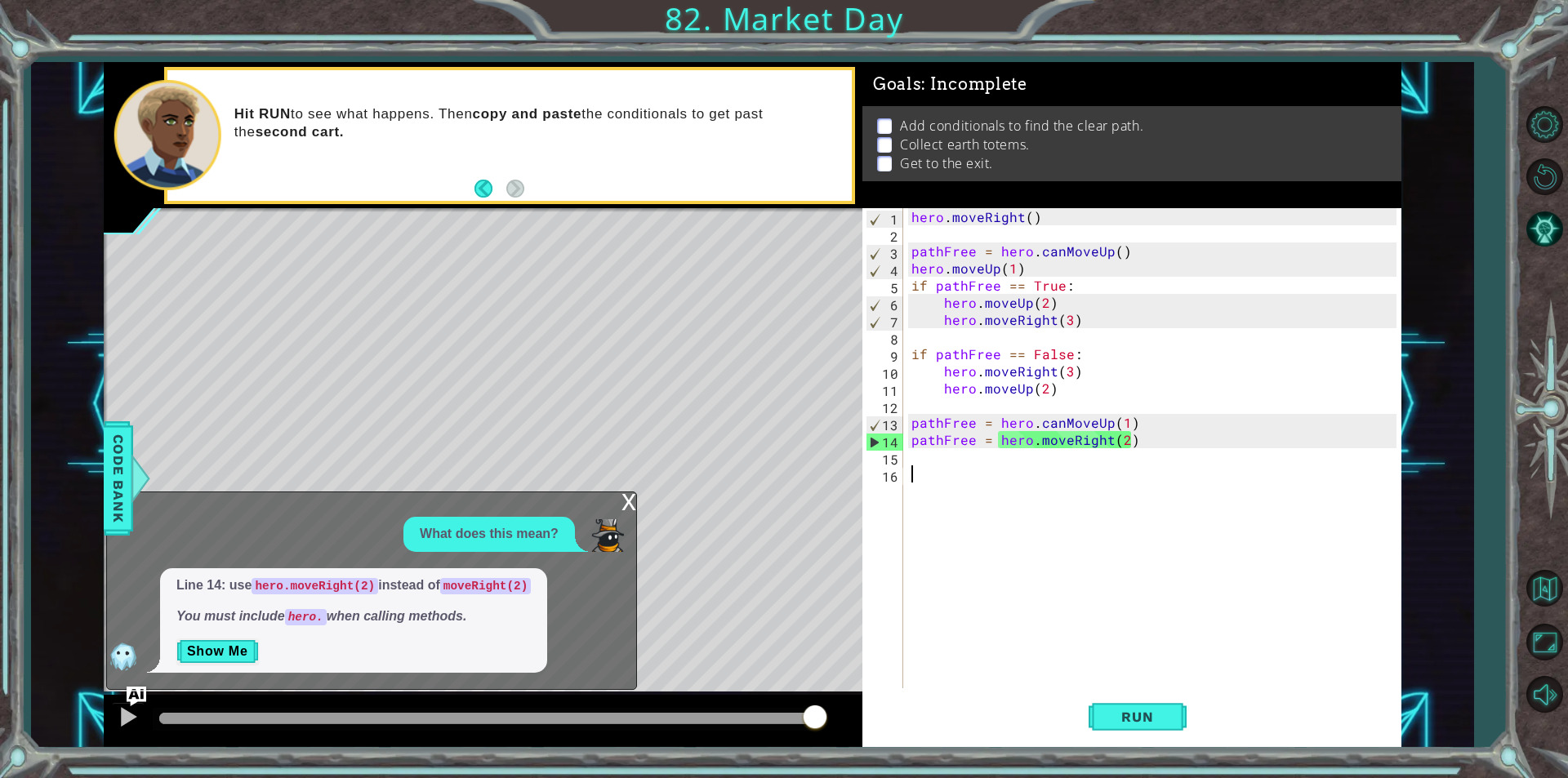
click at [1054, 491] on div "hero . moveRight ( ) pathFree = hero . canMoveUp ( ) hero . moveUp ( 1 ) if pat…" at bounding box center [1157, 465] width 496 height 514
click at [1054, 470] on div "hero . moveRight ( ) pathFree = hero . canMoveUp ( ) hero . moveUp ( 1 ) if pat…" at bounding box center [1157, 465] width 496 height 514
click at [1073, 454] on div "hero . moveRight ( ) pathFree = hero . canMoveUp ( ) hero . moveUp ( 1 ) if pat…" at bounding box center [1157, 465] width 496 height 514
drag, startPoint x: 1117, startPoint y: 671, endPoint x: 1117, endPoint y: 685, distance: 14.0
click at [1117, 685] on div "hero . moveRight ( ) pathFree = hero . canMoveUp ( ) hero . moveUp ( 1 ) if pat…" at bounding box center [1157, 465] width 496 height 514
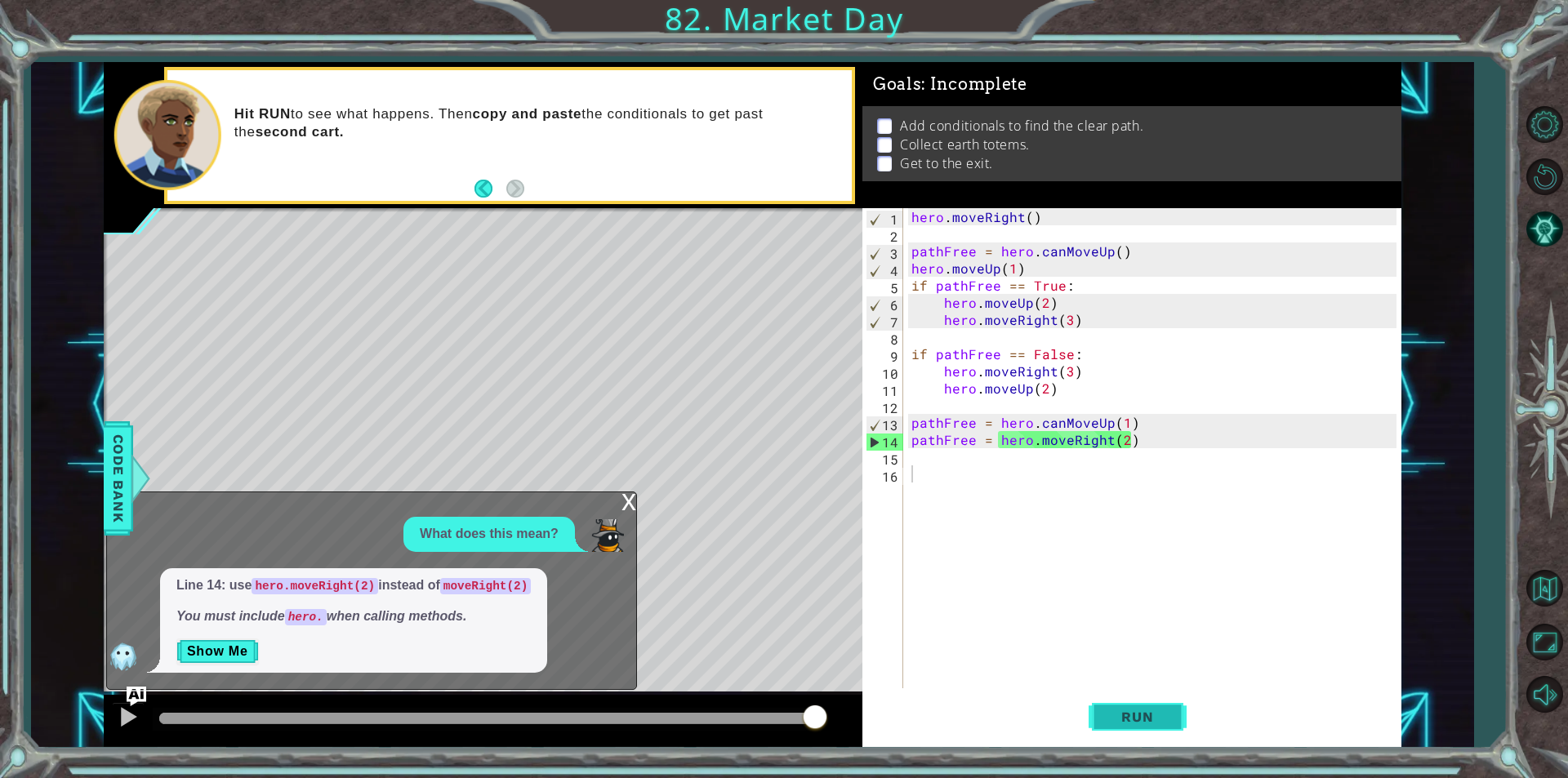
click at [1119, 712] on span "Run" at bounding box center [1137, 717] width 65 height 16
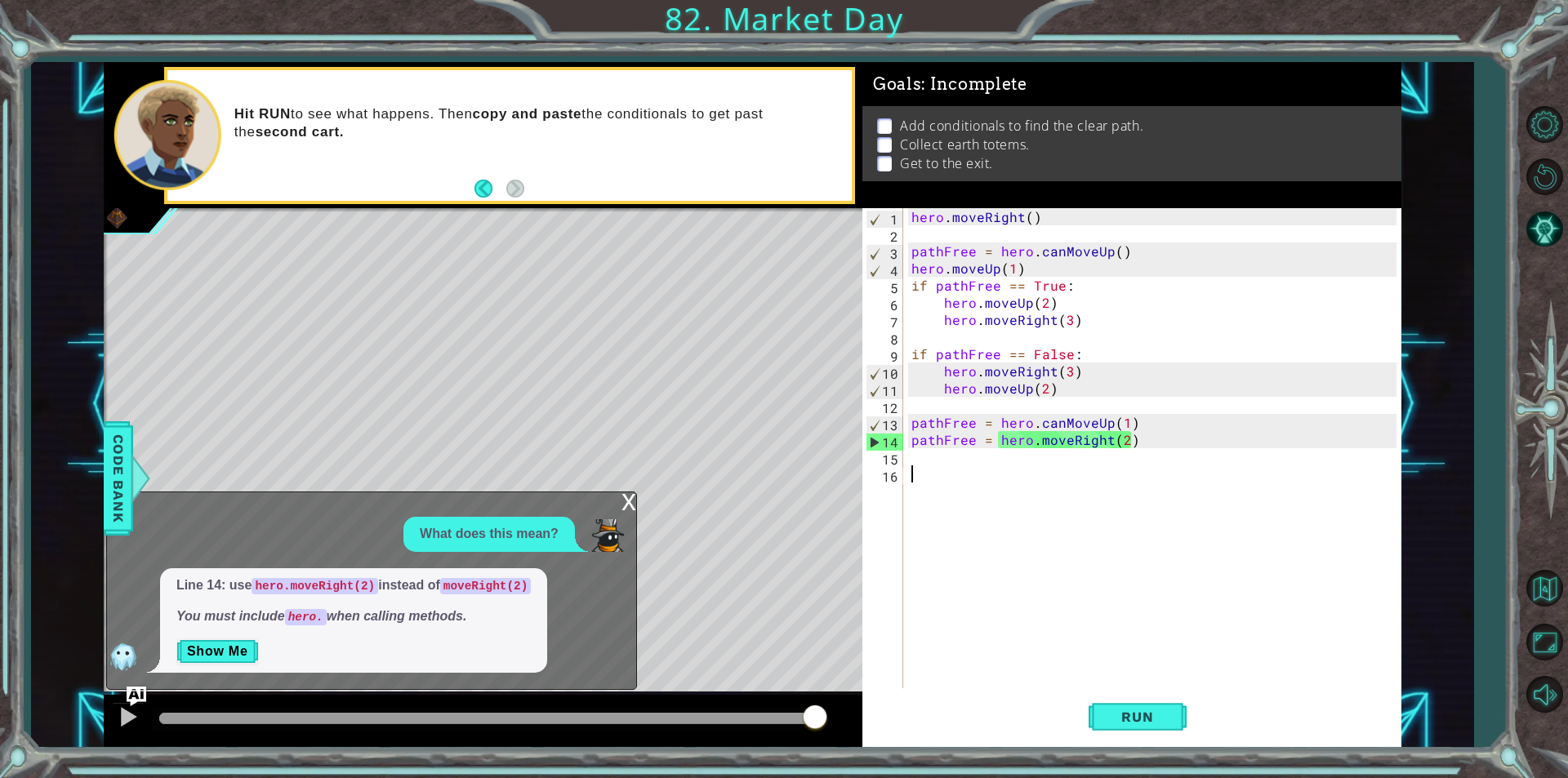
click at [930, 470] on div "hero . moveRight ( ) pathFree = hero . canMoveUp ( ) hero . moveUp ( 1 ) if pat…" at bounding box center [1157, 465] width 496 height 514
